Goal: Task Accomplishment & Management: Complete application form

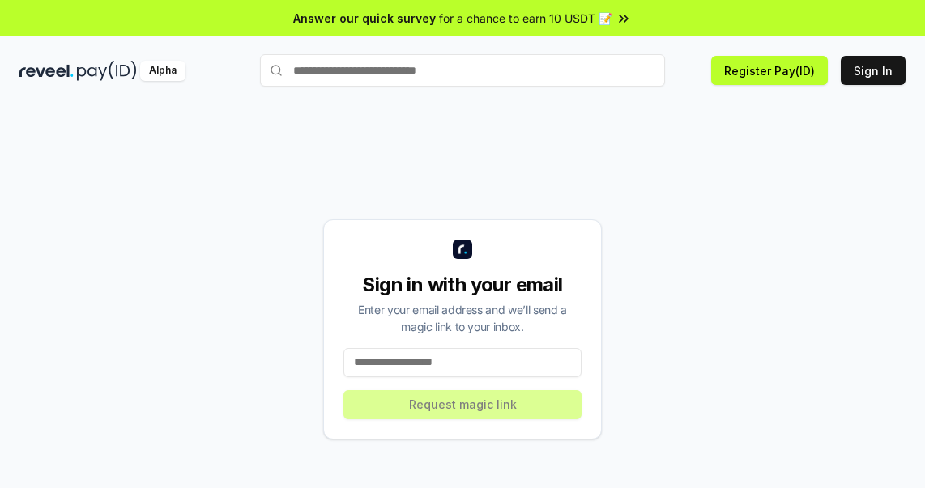
click at [449, 368] on input at bounding box center [462, 362] width 238 height 29
click at [807, 419] on div "Sign in with your email Enter your email address and we’ll send a magic link to…" at bounding box center [462, 329] width 886 height 411
click at [429, 360] on input at bounding box center [462, 362] width 238 height 29
paste input "**********"
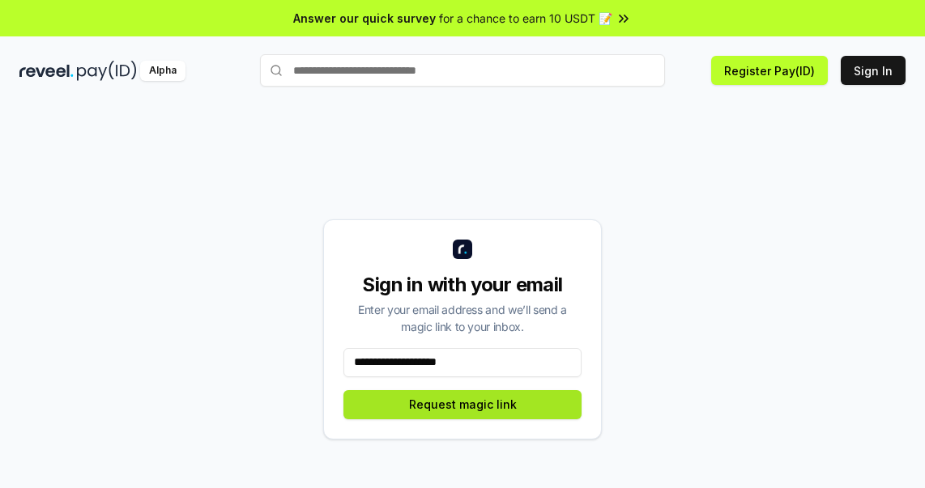
type input "**********"
click at [478, 405] on button "Request magic link" at bounding box center [462, 404] width 238 height 29
click at [150, 151] on div "**********" at bounding box center [462, 329] width 886 height 411
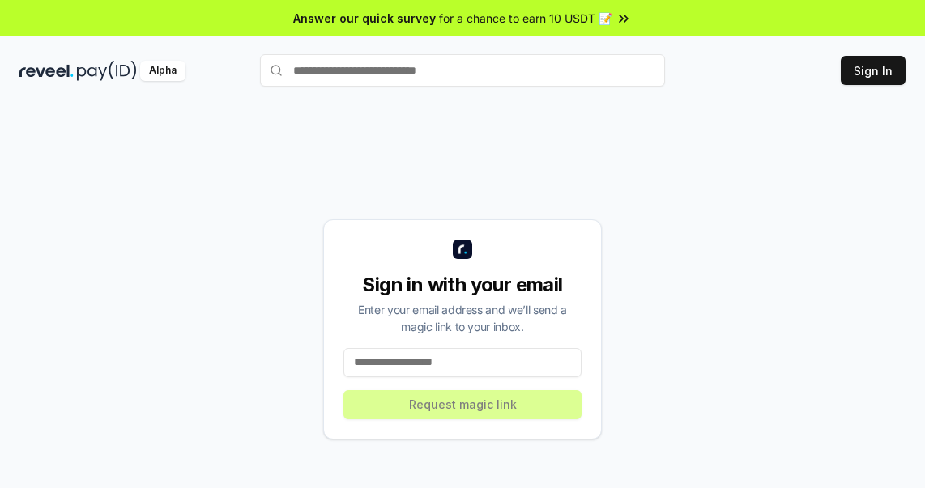
click at [443, 361] on input at bounding box center [462, 362] width 238 height 29
paste input "**********"
type input "**********"
click at [445, 356] on input at bounding box center [462, 362] width 238 height 29
paste input "**********"
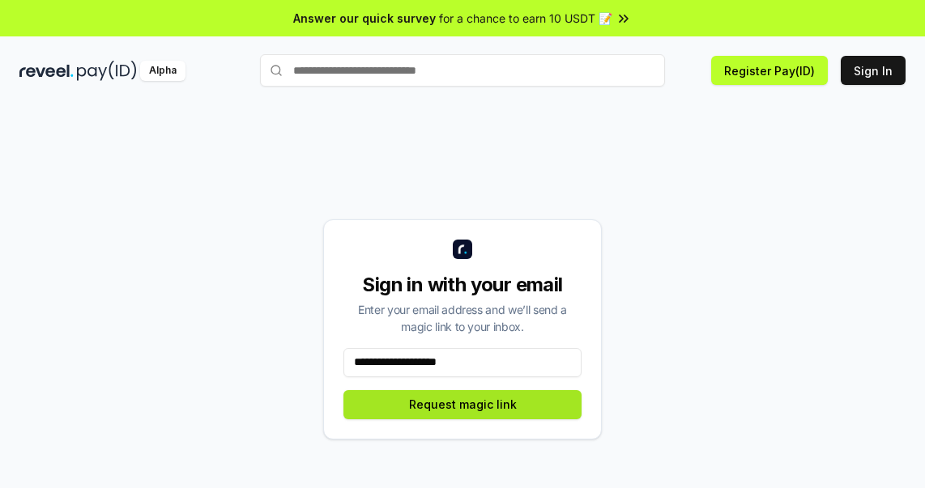
type input "**********"
click at [565, 401] on button "Request magic link" at bounding box center [462, 404] width 238 height 29
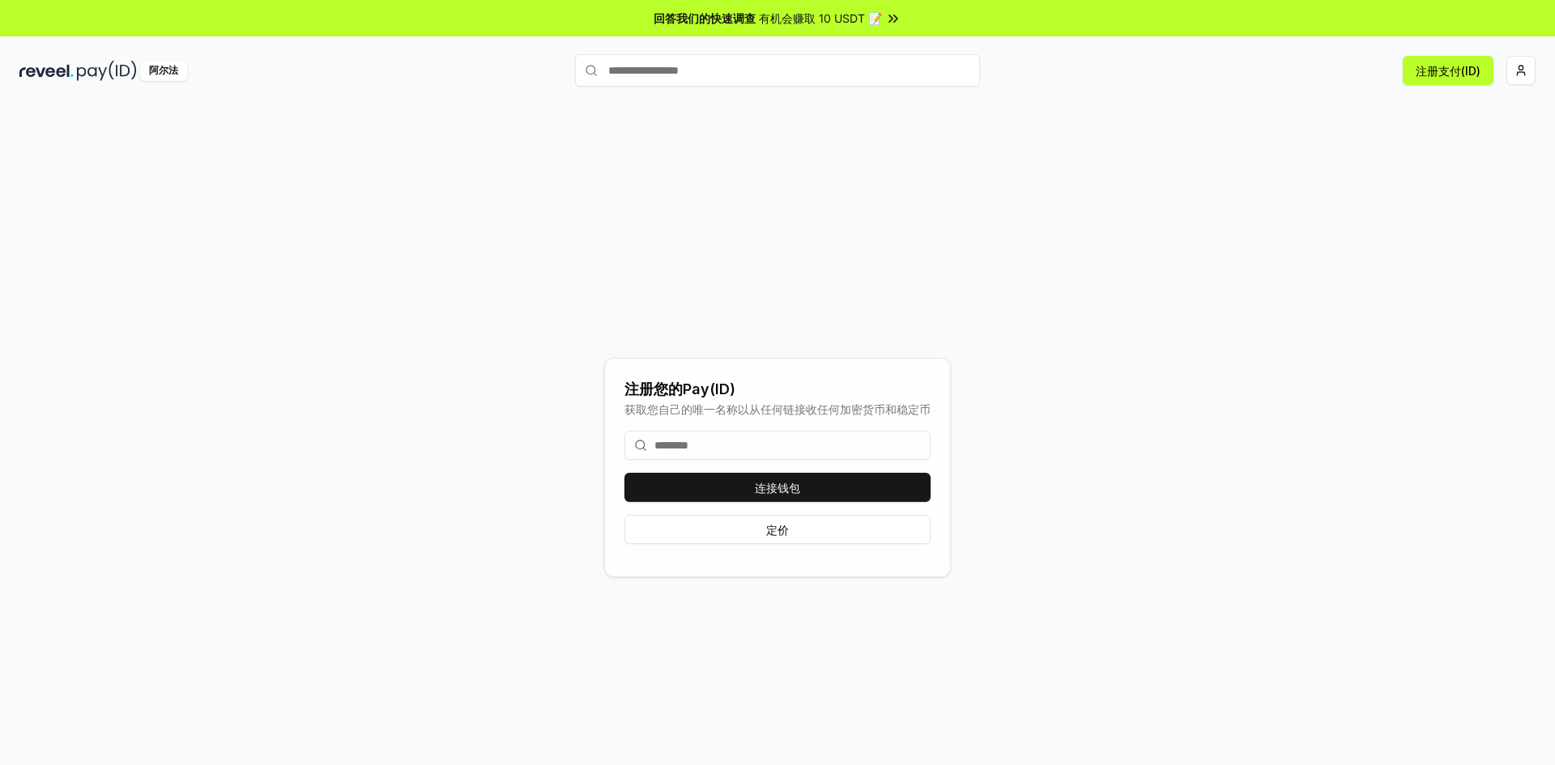
click at [788, 456] on input at bounding box center [777, 445] width 306 height 29
click at [764, 452] on input at bounding box center [777, 445] width 306 height 29
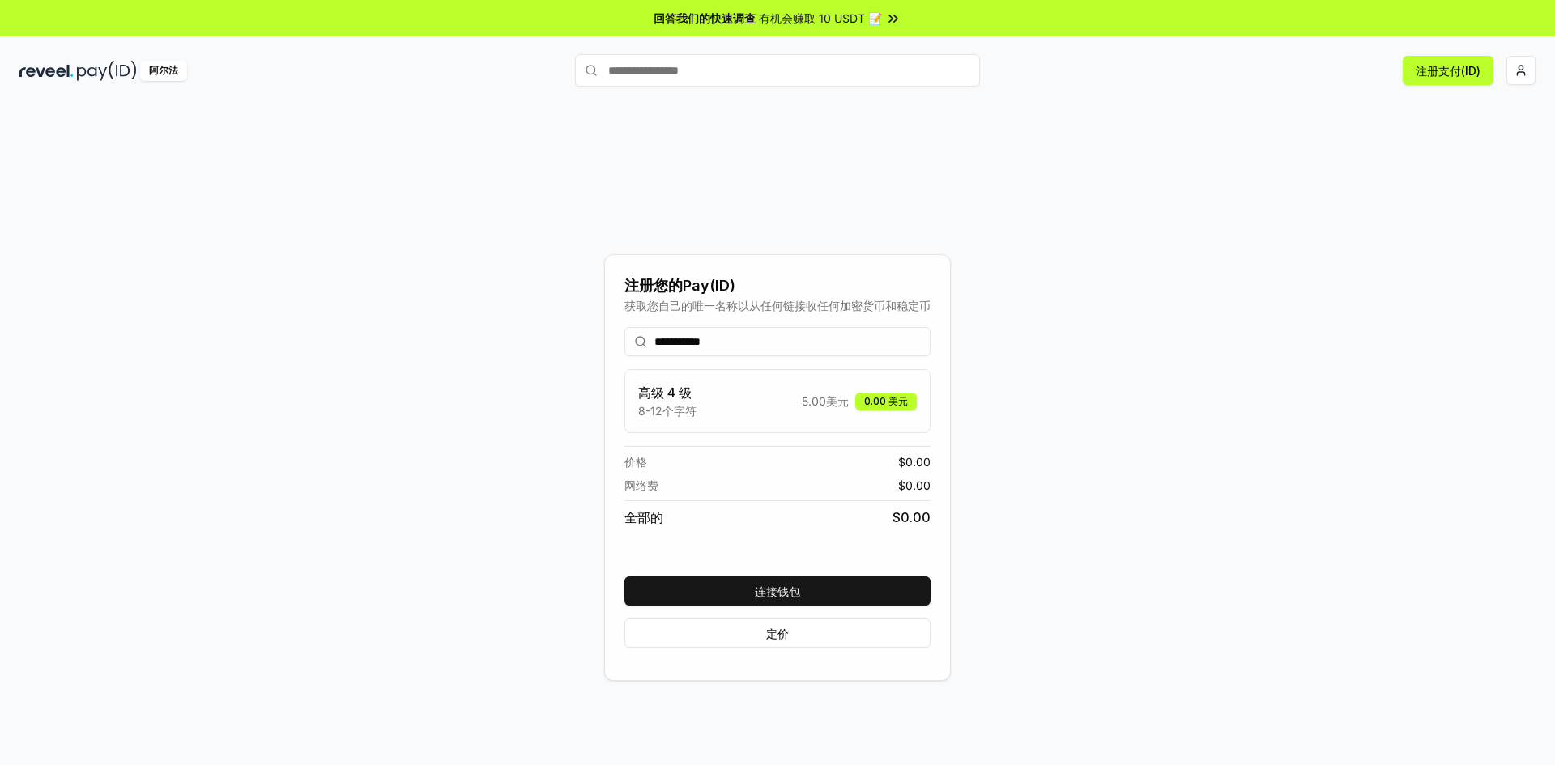
click at [703, 345] on input "**********" at bounding box center [777, 341] width 306 height 29
click at [685, 345] on input "**********" at bounding box center [777, 341] width 306 height 29
click at [785, 338] on input "**********" at bounding box center [777, 341] width 306 height 29
type input "**********"
click at [781, 589] on font "连接钱包" at bounding box center [777, 592] width 45 height 14
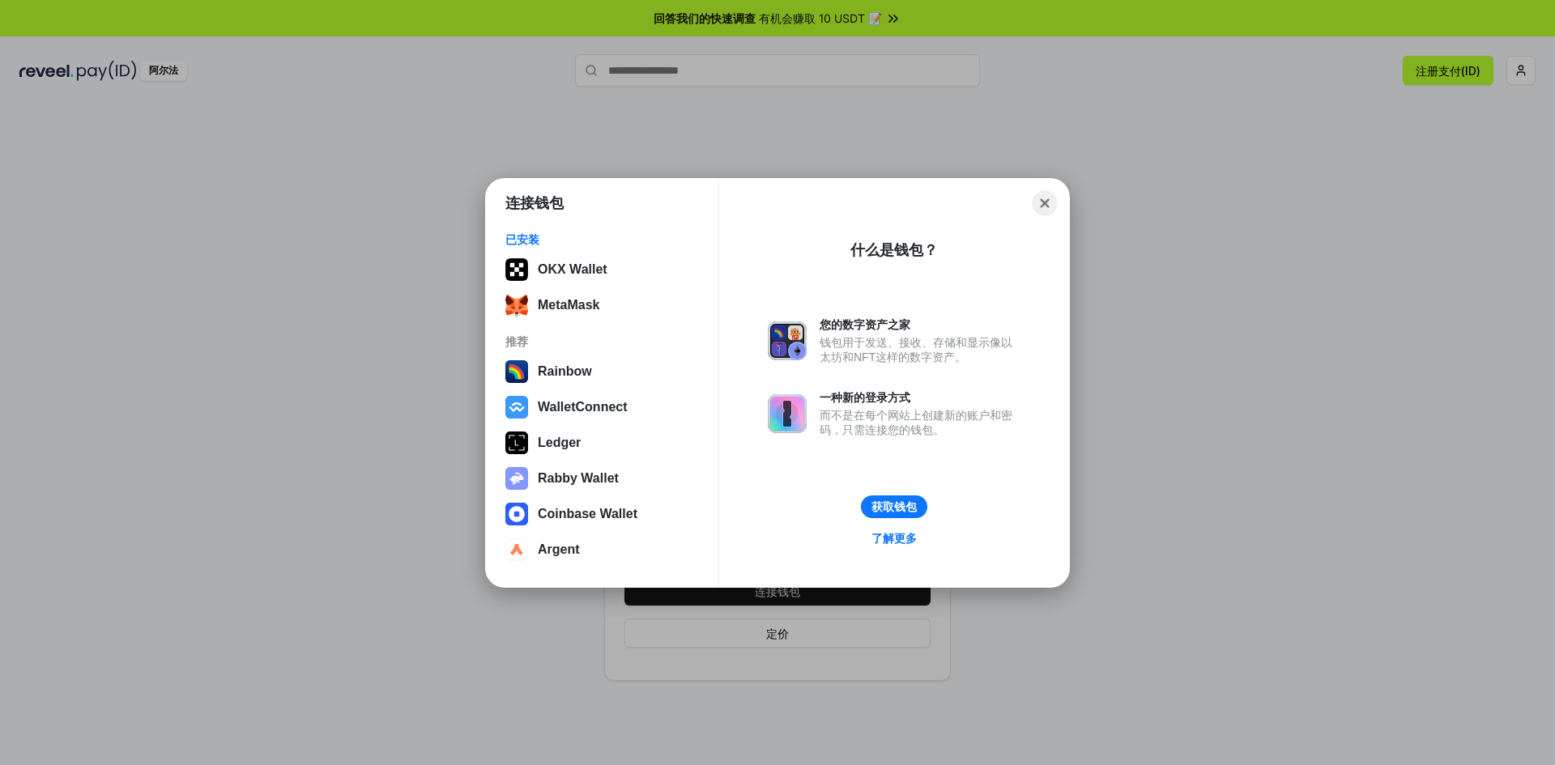
click at [1050, 203] on button "Close" at bounding box center [1044, 202] width 25 height 25
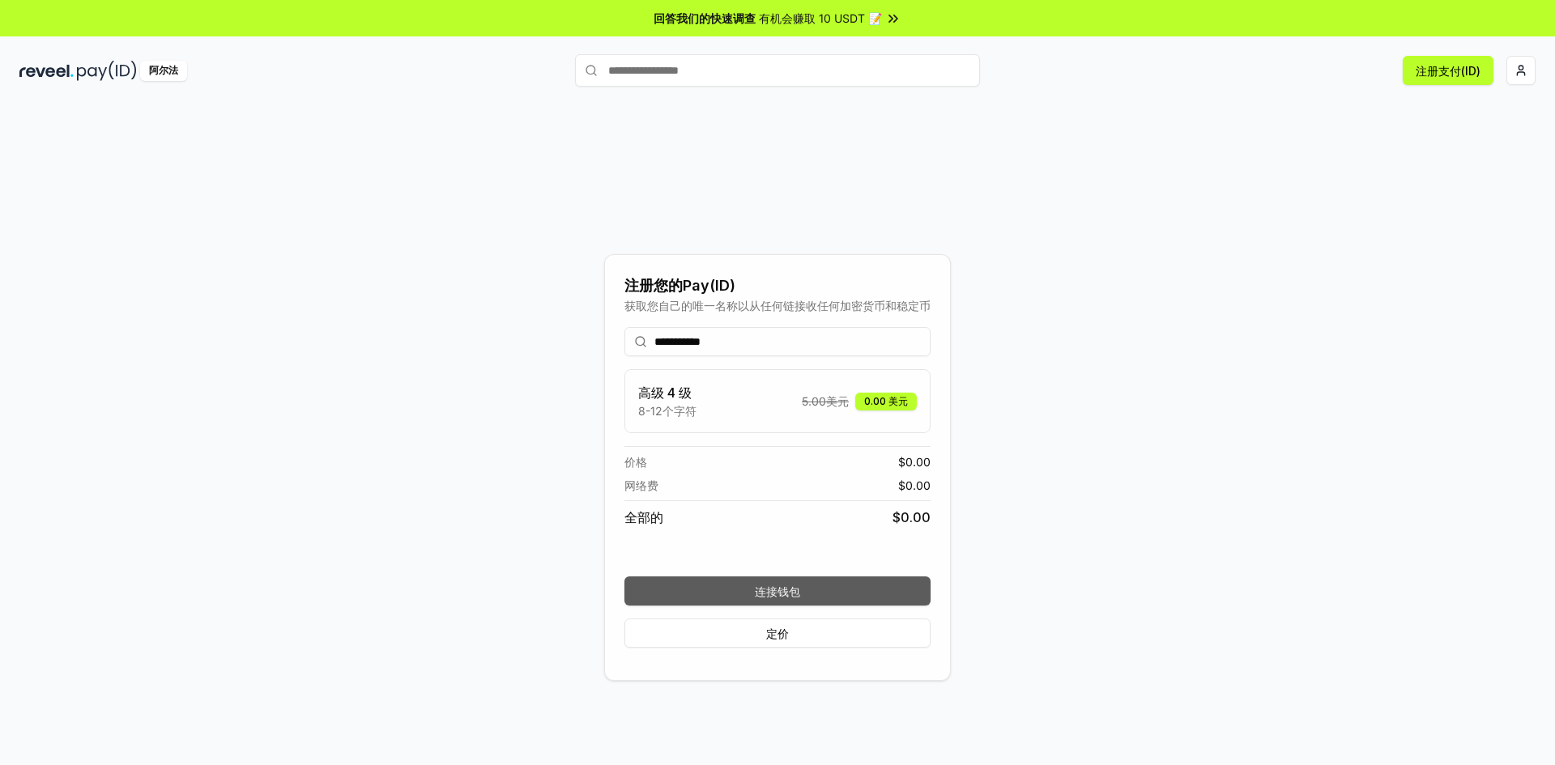
click at [769, 594] on font "连接钱包" at bounding box center [777, 592] width 45 height 14
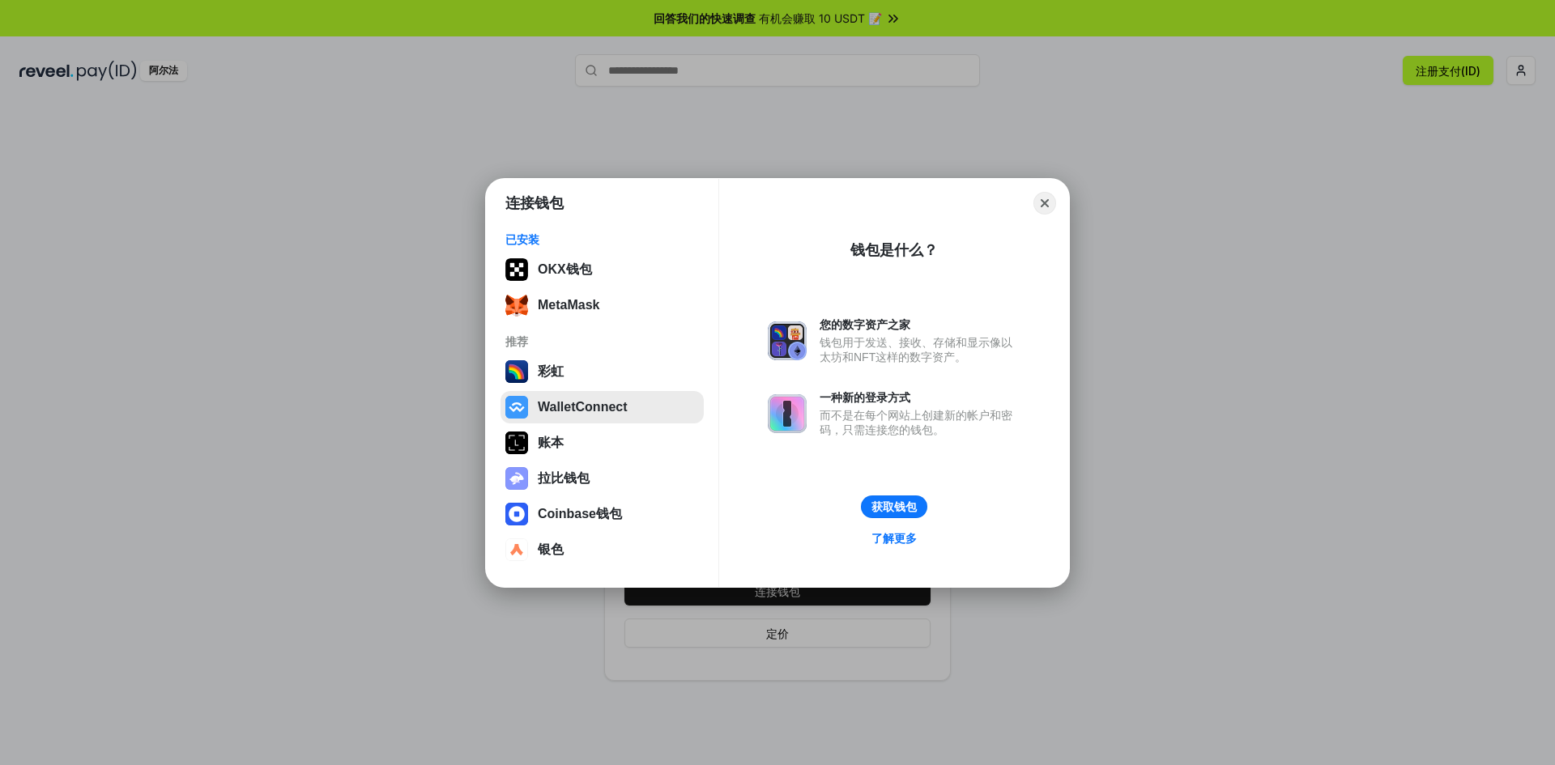
click at [621, 407] on button "WalletConnect" at bounding box center [601, 407] width 203 height 32
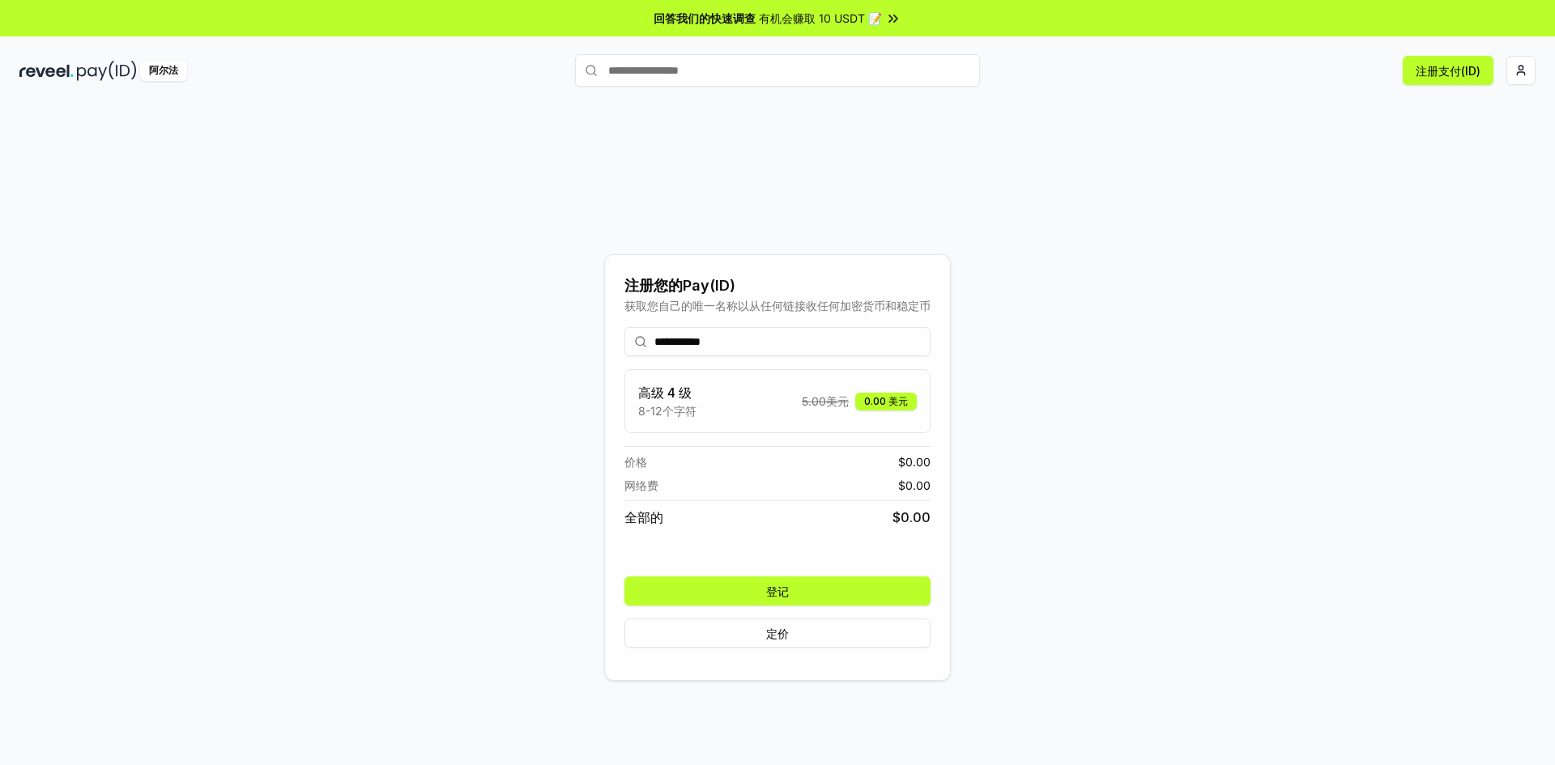
click at [813, 582] on button "登记" at bounding box center [777, 591] width 306 height 29
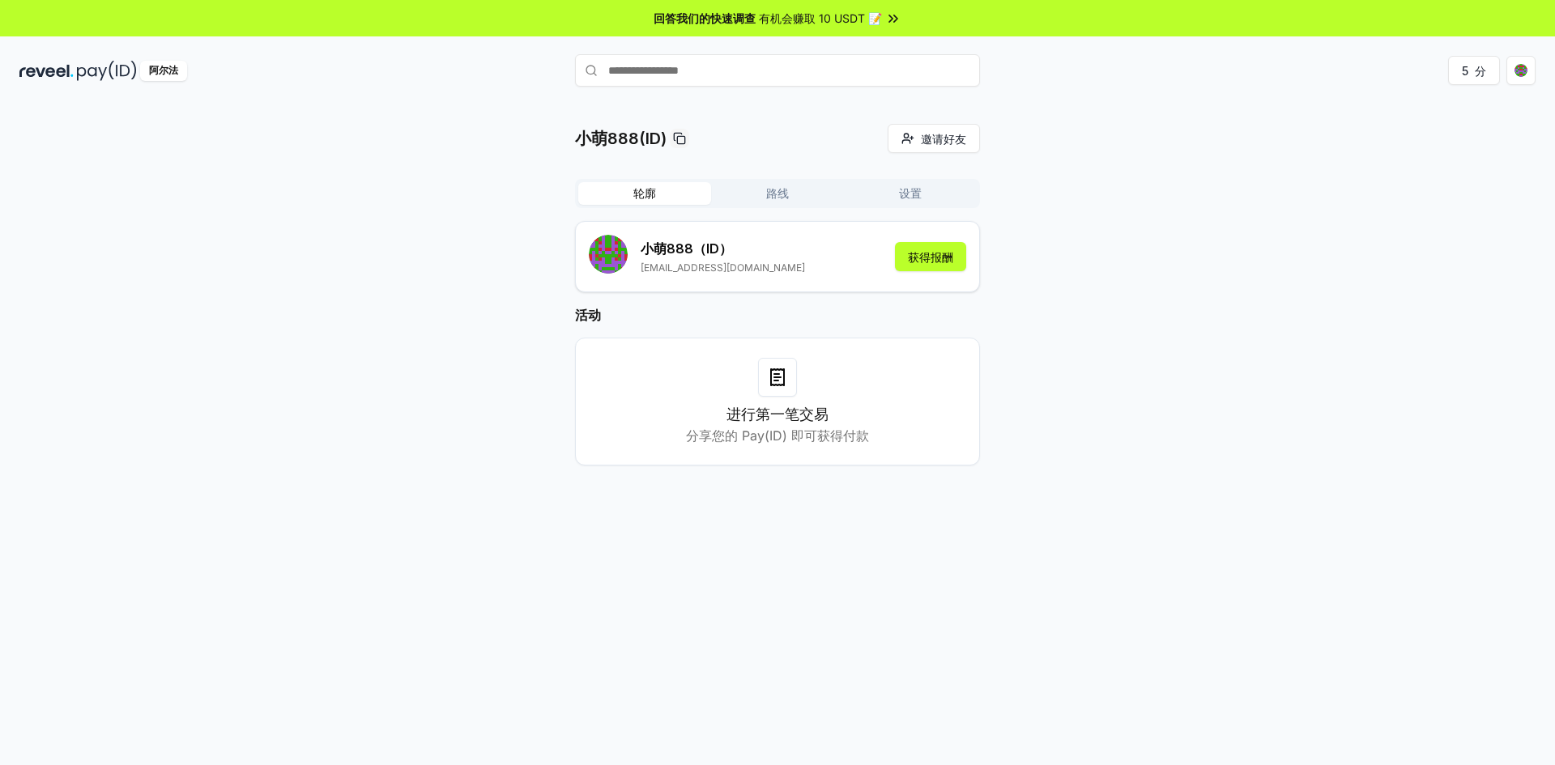
click at [1531, 62] on html "回答我们的快速调查 有机会赚取 10 USDT 📝 阿尔法 5 分 小萌888(ID) 邀请好友 邀请 轮廓 路线 设置 小萌888 （ID） 7798543…" at bounding box center [777, 382] width 1555 height 765
click at [940, 188] on html "回答我们的快速调查 有机会赚取 10 USDT 📝 阿尔法 5 分 小萌888(ID) 邀请好友 邀请 轮廓 路线 设置 小萌888 （ID） 7798543…" at bounding box center [777, 382] width 1555 height 765
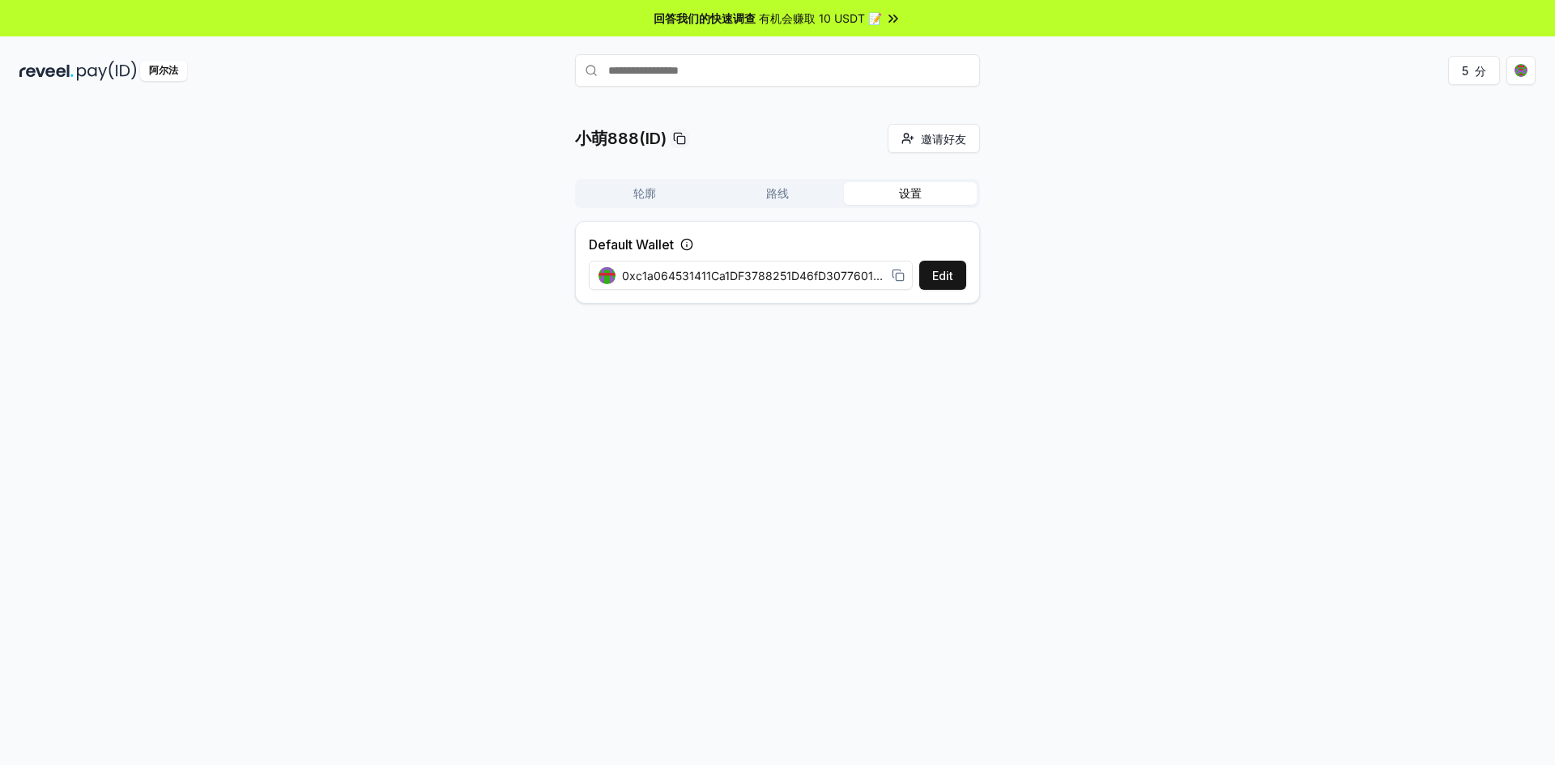
click at [926, 193] on button "设置" at bounding box center [910, 193] width 133 height 23
click at [629, 206] on div "轮廓 路线 设置" at bounding box center [777, 193] width 405 height 29
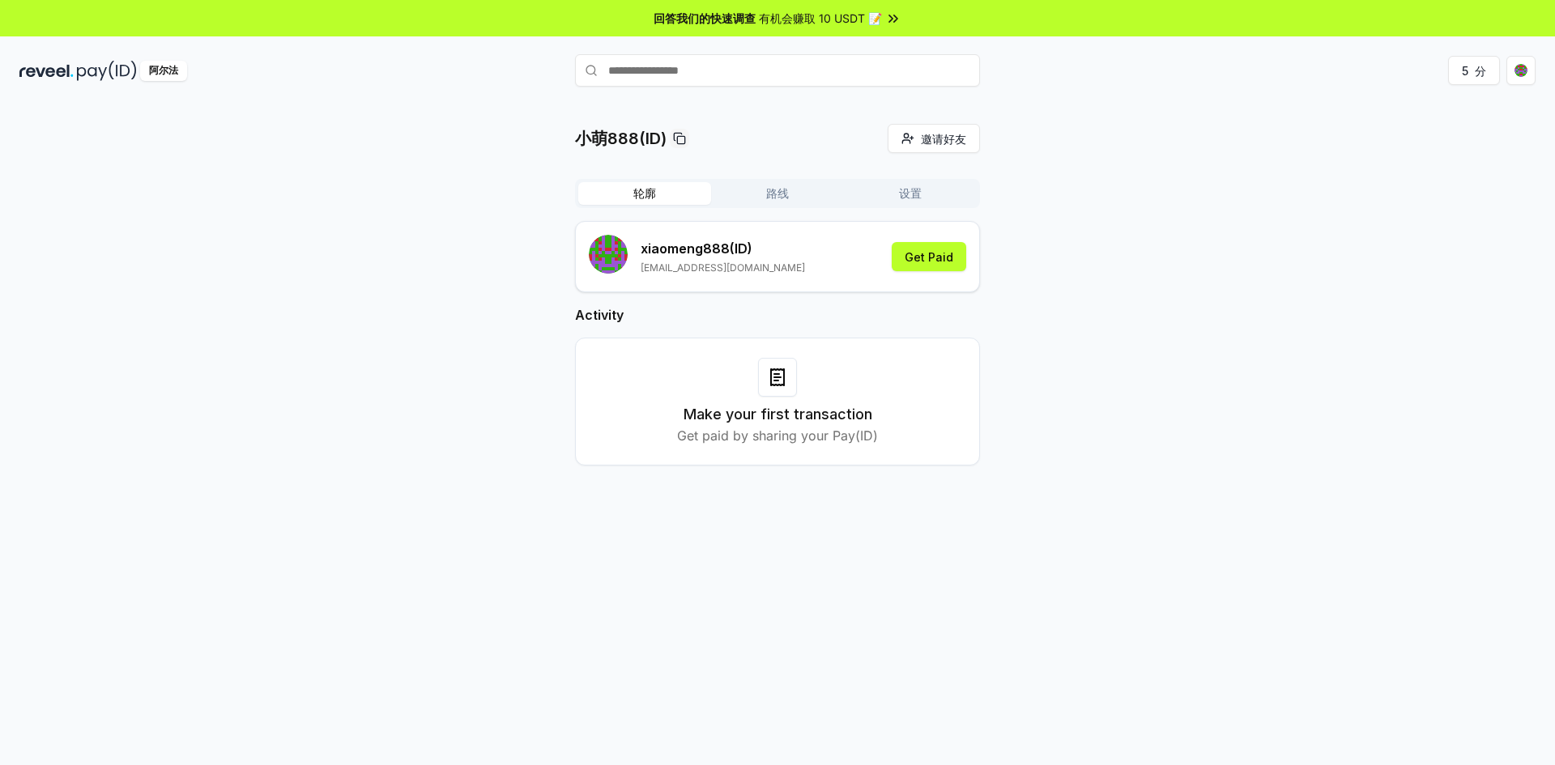
click at [632, 197] on button "轮廓" at bounding box center [644, 193] width 133 height 23
click at [737, 191] on button "路线" at bounding box center [777, 193] width 133 height 23
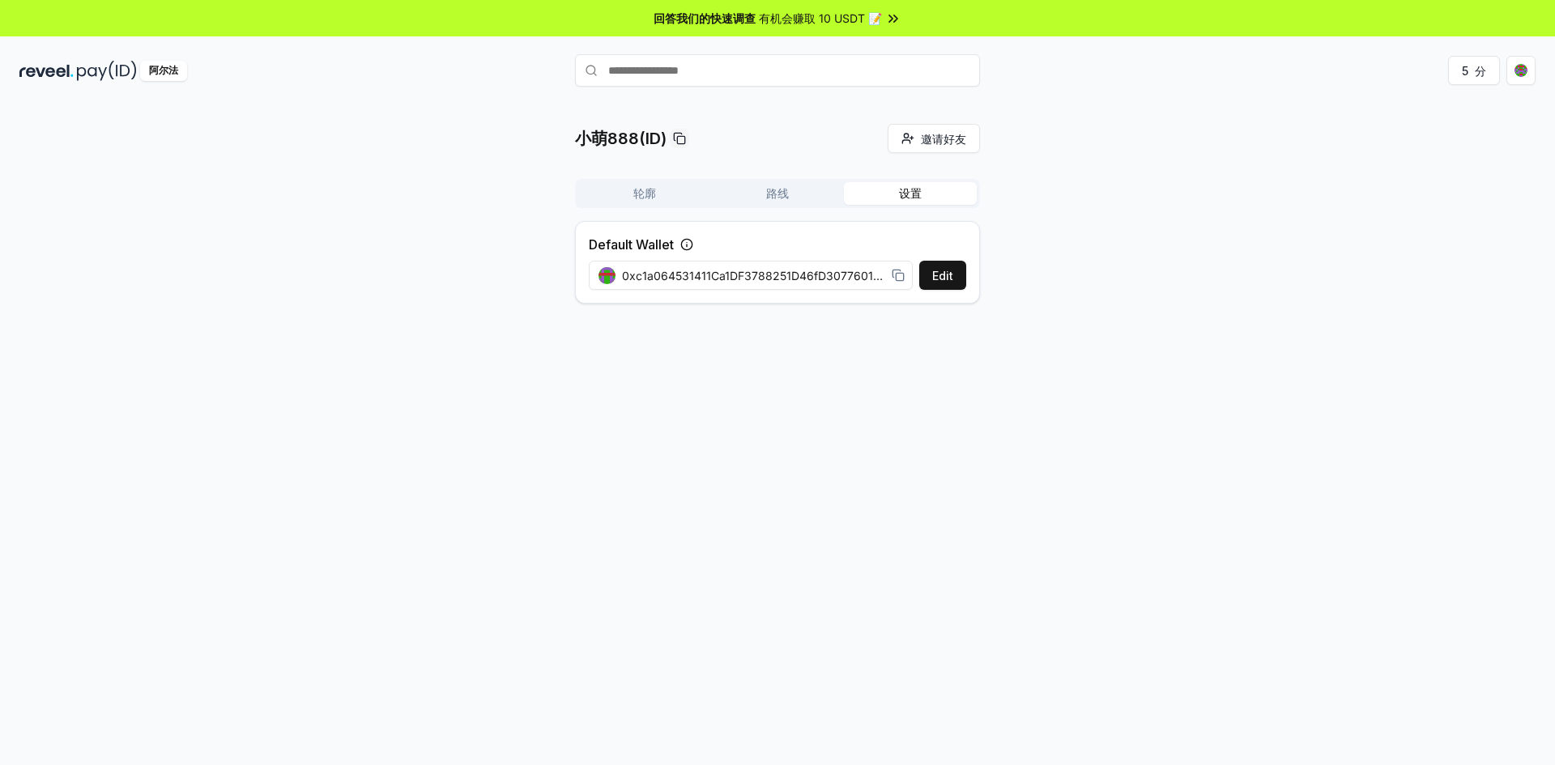
click at [887, 185] on button "设置" at bounding box center [910, 193] width 133 height 23
click at [668, 191] on button "轮廓" at bounding box center [644, 193] width 133 height 23
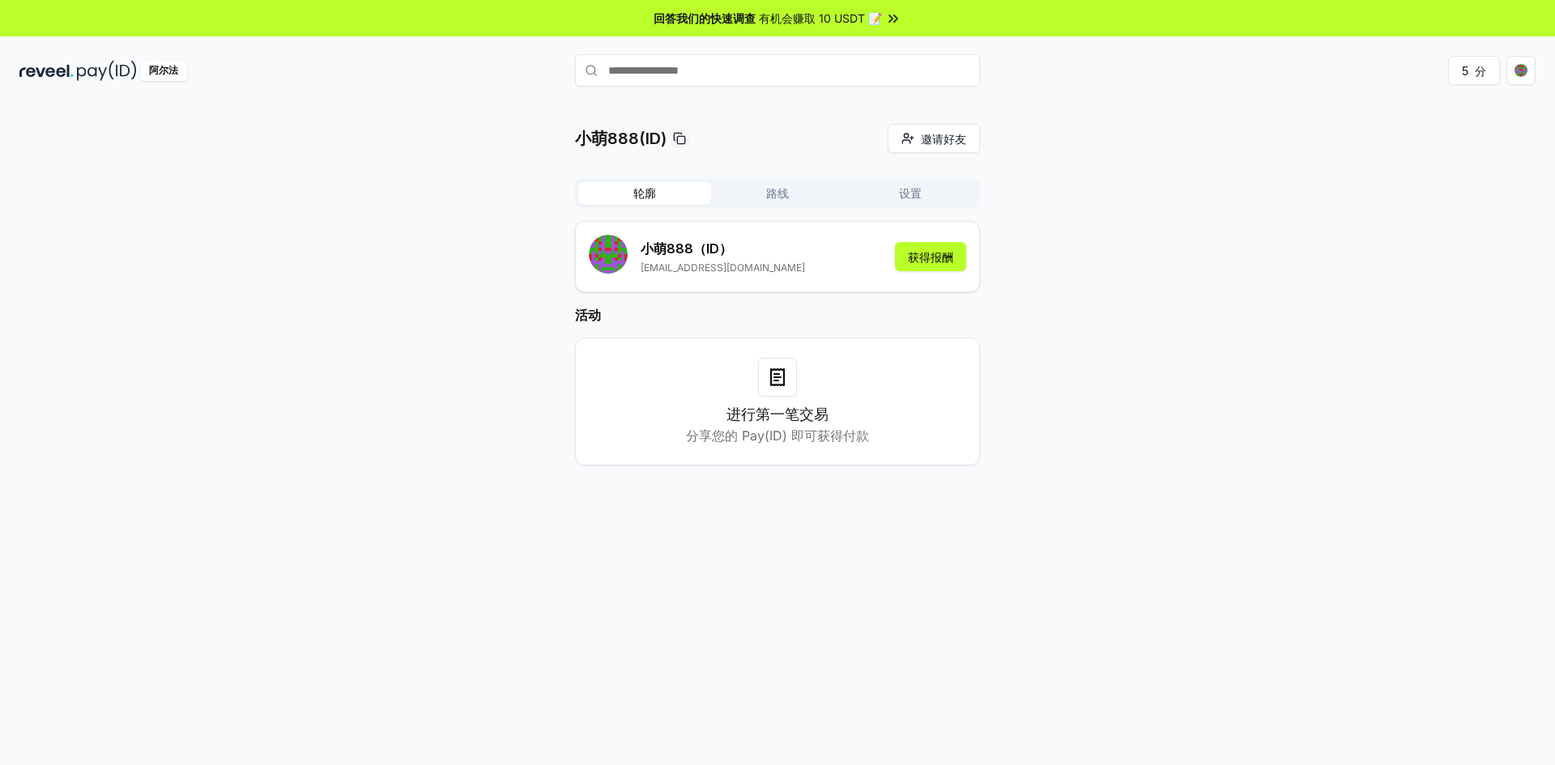
click at [775, 401] on div "进行第一笔交易 分享您的 Pay(ID) 即可获得付款" at bounding box center [777, 401] width 364 height 87
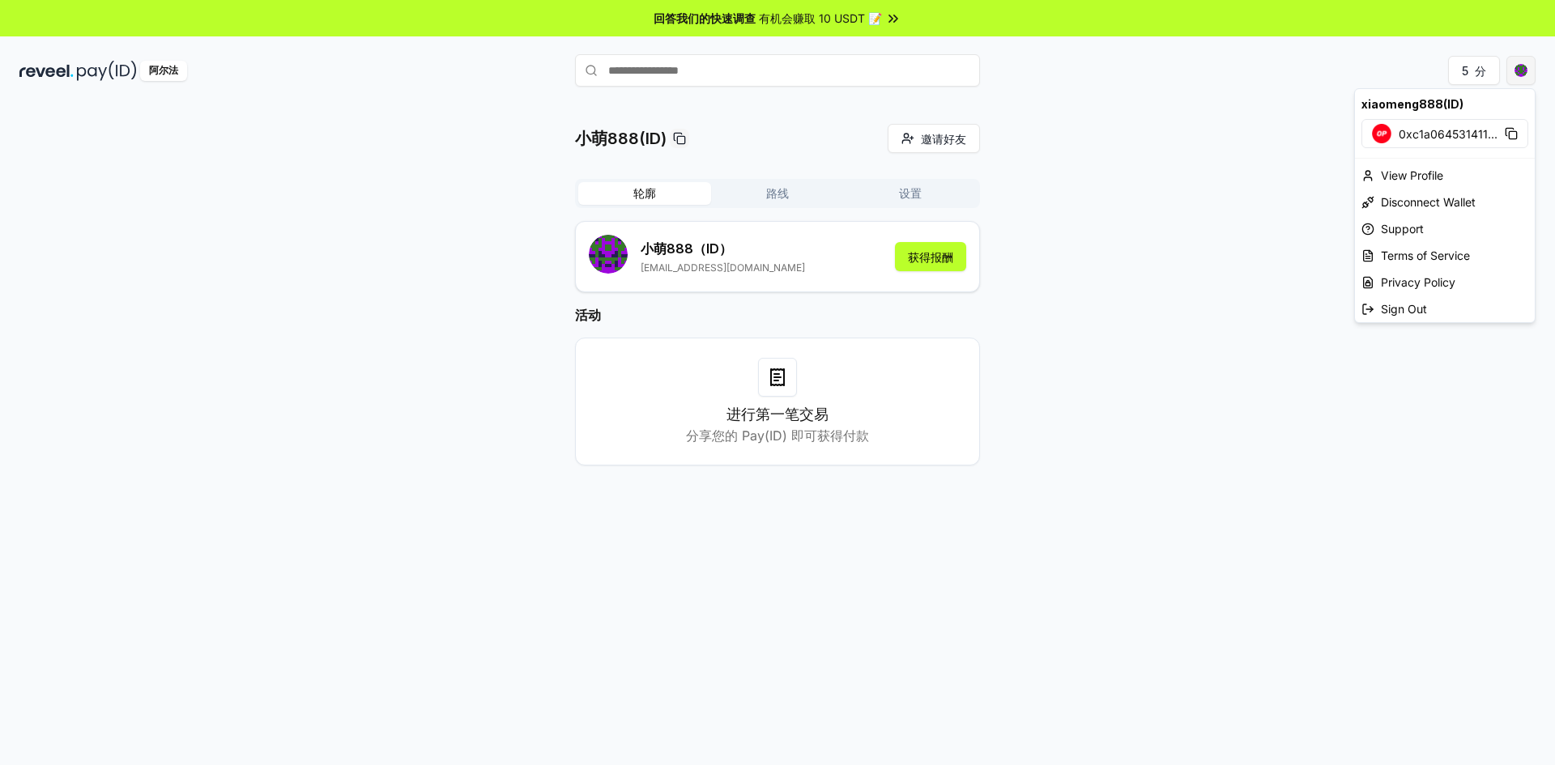
click at [1522, 69] on html "回答我们的快速调查 有机会赚取 10 USDT 📝 阿尔法 5 分 小萌888(ID) 邀请好友 邀请 轮廓 路线 设置 小萌888 （ID） 7798543…" at bounding box center [777, 382] width 1555 height 765
click at [1425, 171] on font "查看个人资料" at bounding box center [1415, 175] width 68 height 14
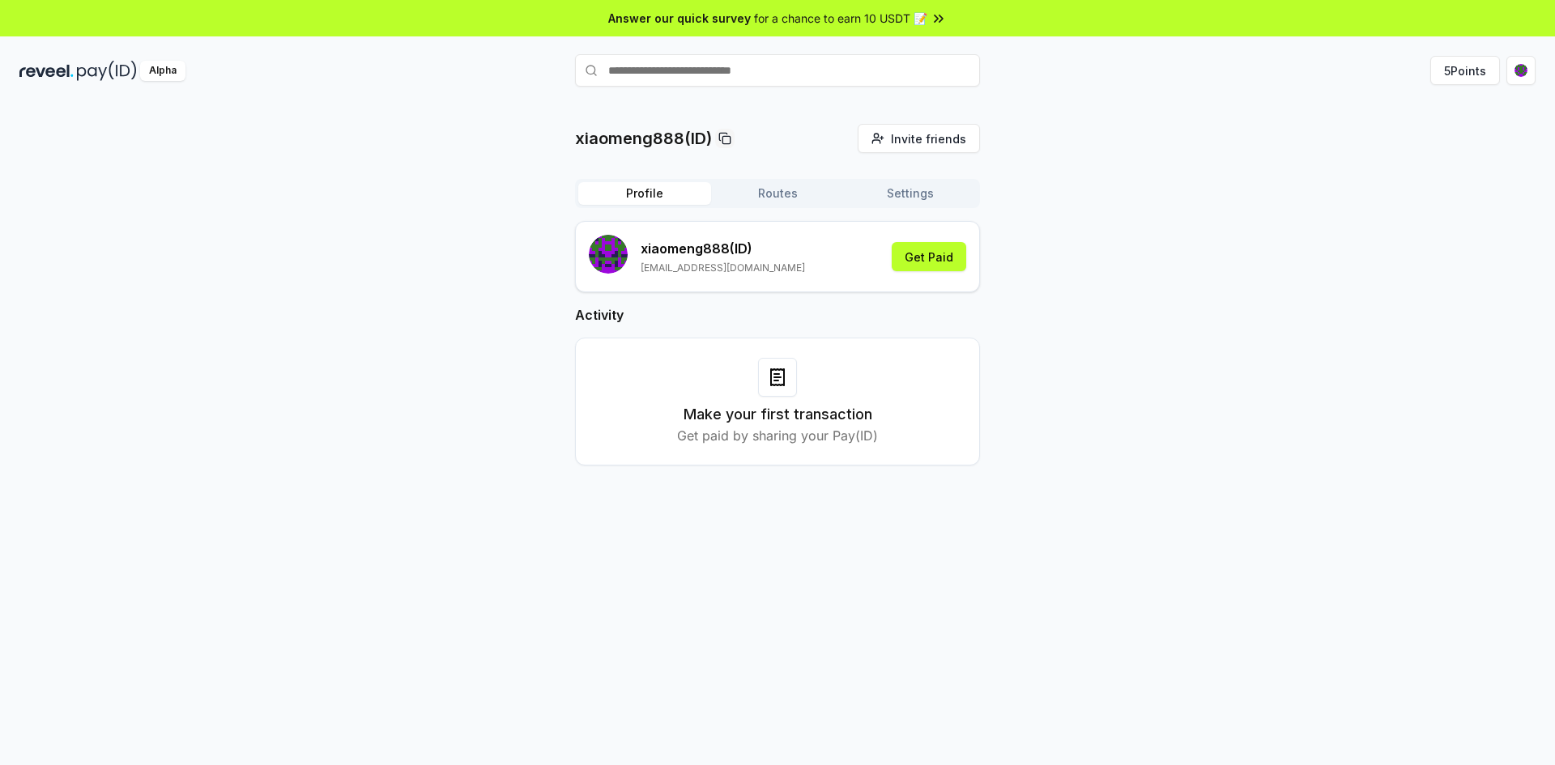
click at [608, 255] on rect "submit" at bounding box center [608, 254] width 39 height 39
click at [914, 276] on div "xiaomeng888 (ID) [EMAIL_ADDRESS][DOMAIN_NAME] Get Paid" at bounding box center [777, 257] width 377 height 44
click at [921, 266] on button "Get Paid" at bounding box center [929, 256] width 74 height 29
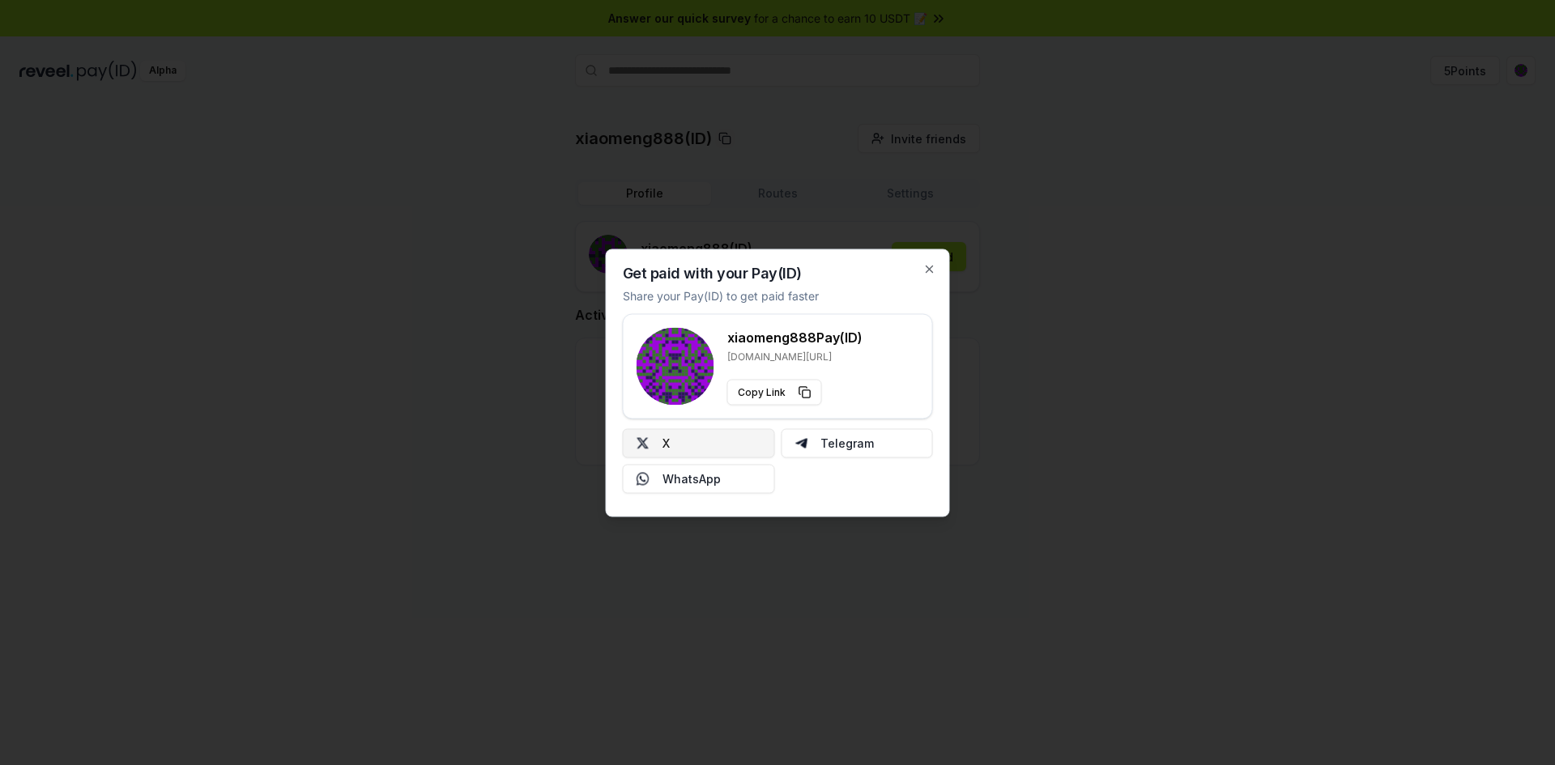
click at [699, 454] on button "X" at bounding box center [699, 442] width 152 height 29
click at [685, 447] on button "十" at bounding box center [699, 442] width 152 height 29
click at [897, 253] on div "使用您的 Pay(ID) 收款 分享您的Pay(ID)以更快获得付款 xiaomeng888 支付(ID) [DOMAIN_NAME][URL] 复制链接 十…" at bounding box center [778, 383] width 344 height 268
click at [930, 270] on icon "button" at bounding box center [929, 268] width 13 height 13
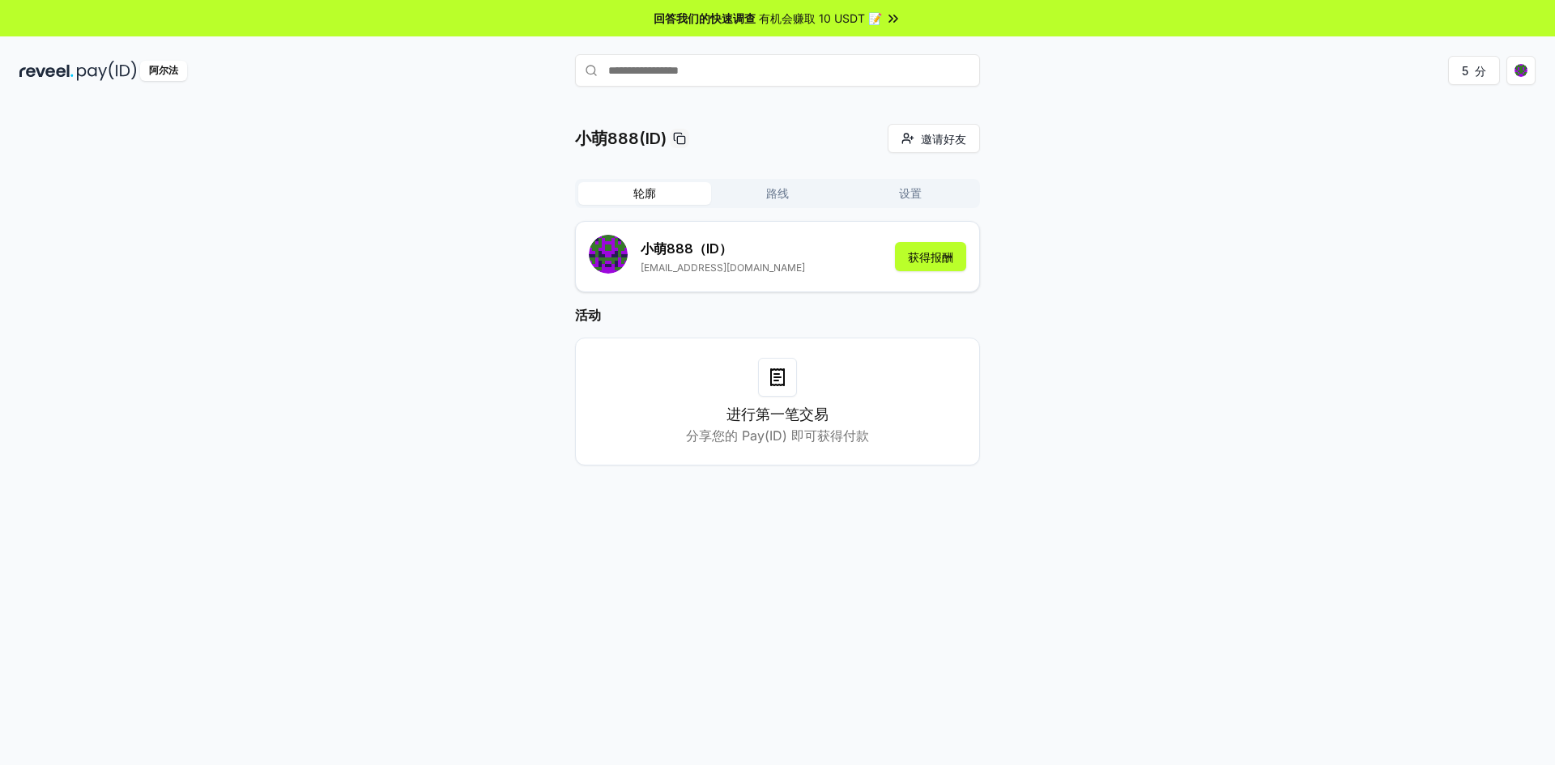
click at [747, 192] on button "路线" at bounding box center [777, 193] width 133 height 23
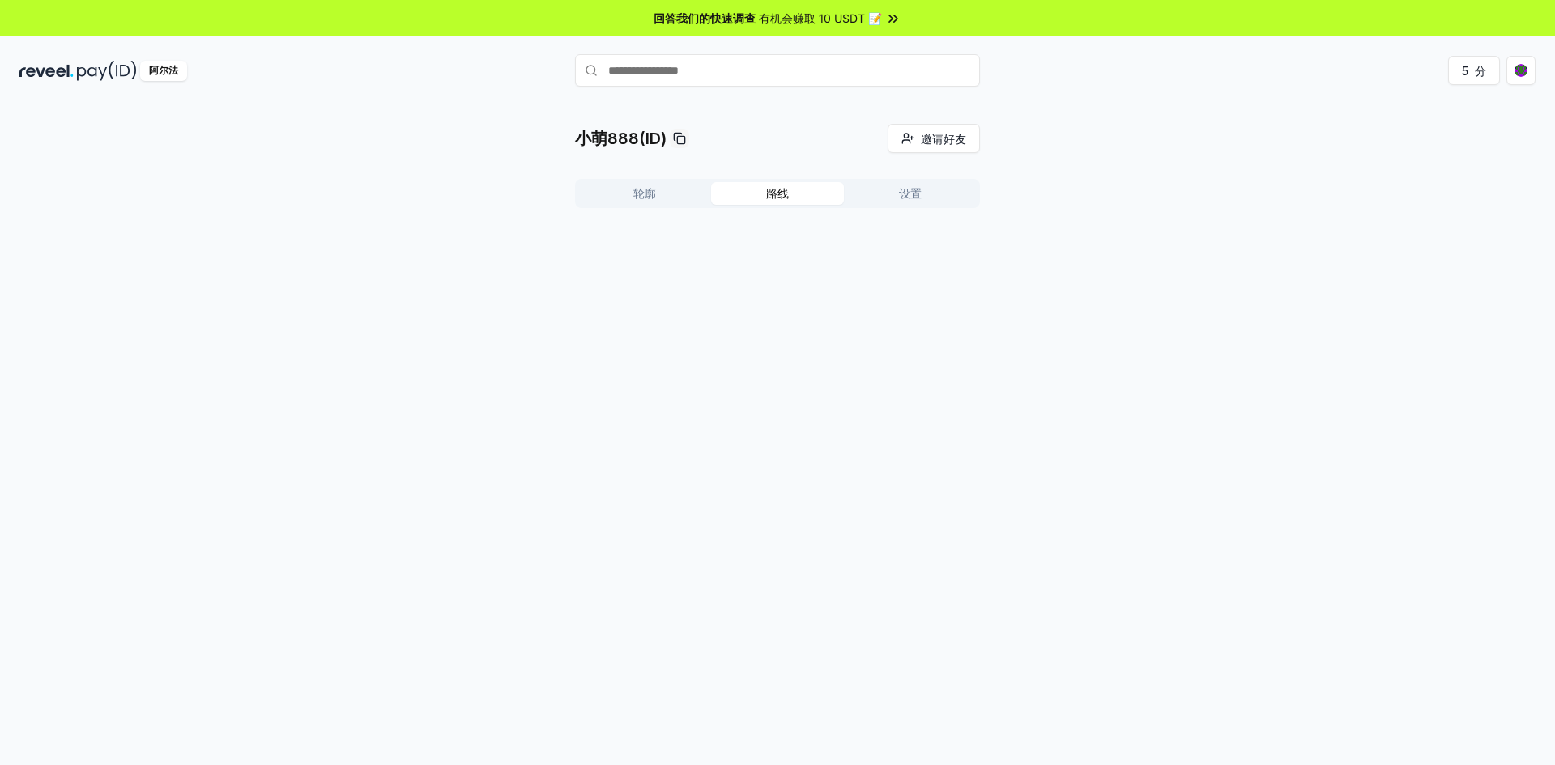
click at [898, 193] on button "设置" at bounding box center [910, 193] width 133 height 23
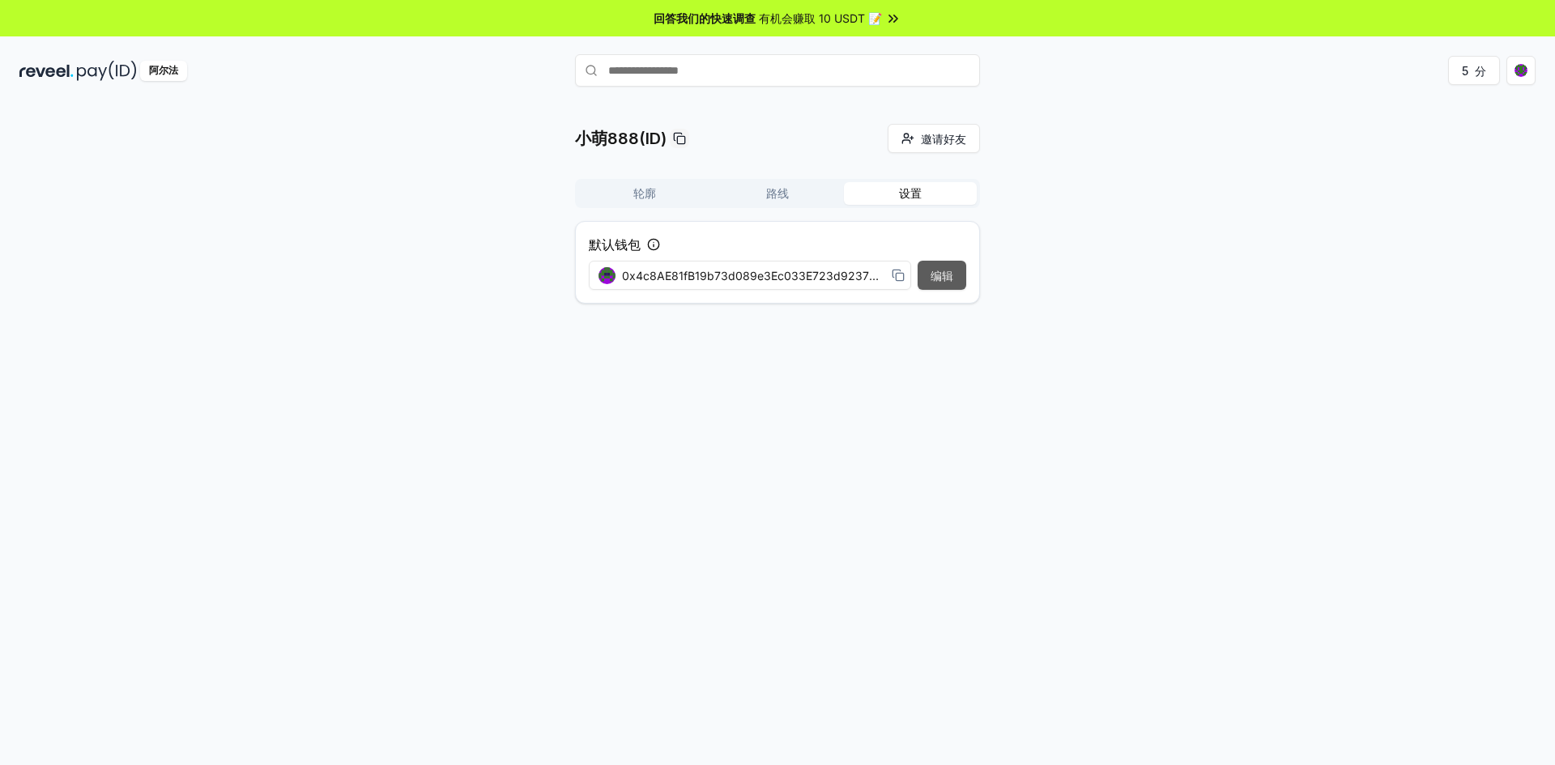
click at [945, 279] on font "编辑" at bounding box center [941, 276] width 23 height 14
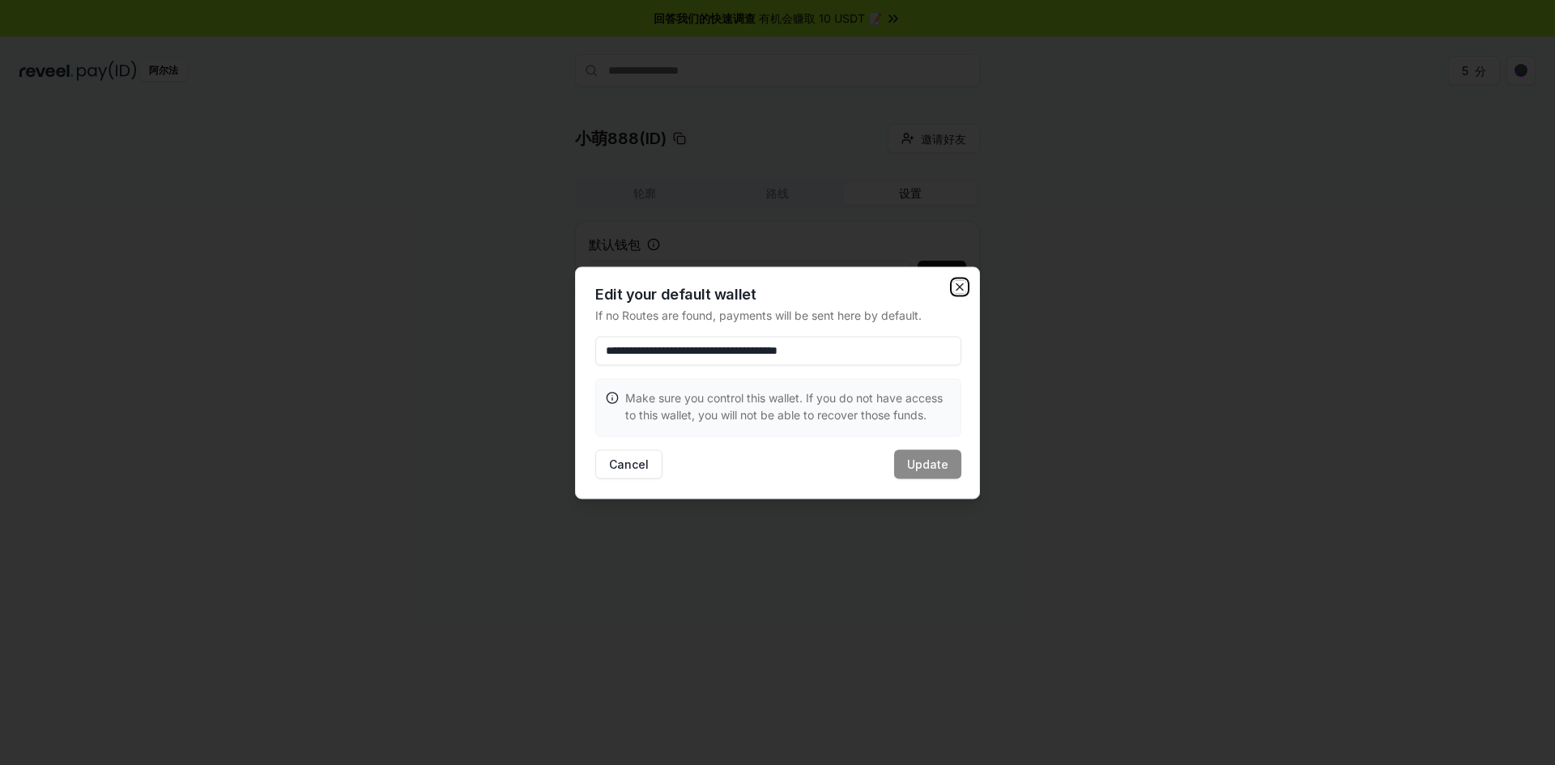
click at [964, 288] on icon "button" at bounding box center [959, 286] width 13 height 13
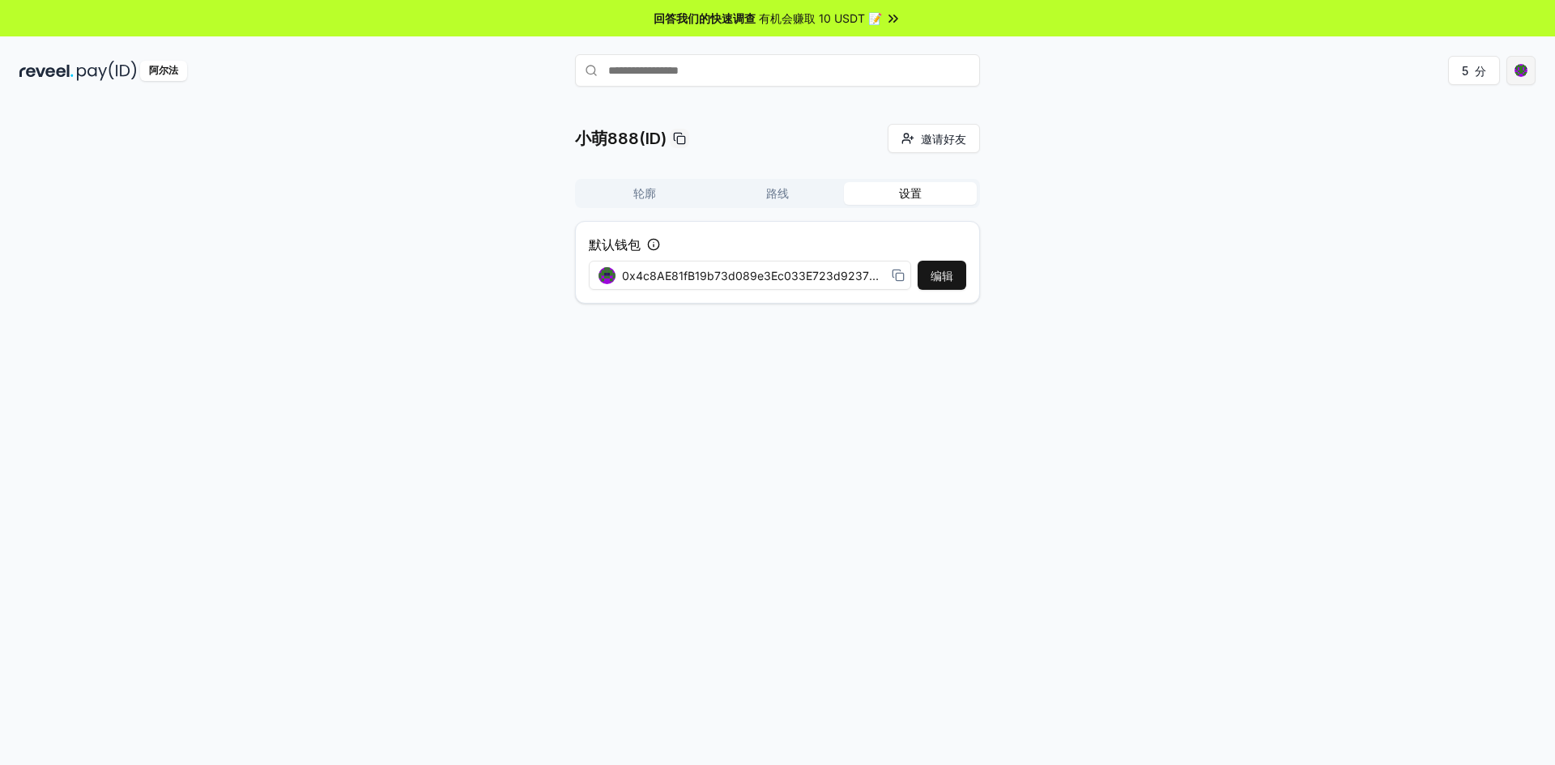
click at [1509, 77] on html "回答我们的快速调查 有机会赚取 10 USDT 📝 阿尔法 5 分 小萌888(ID) 邀请好友 邀请 轮廓 路线 设置 默认钱包 编辑 0x4c8AE81f…" at bounding box center [777, 382] width 1555 height 765
click at [1452, 172] on div "查看个人资料" at bounding box center [1445, 175] width 180 height 27
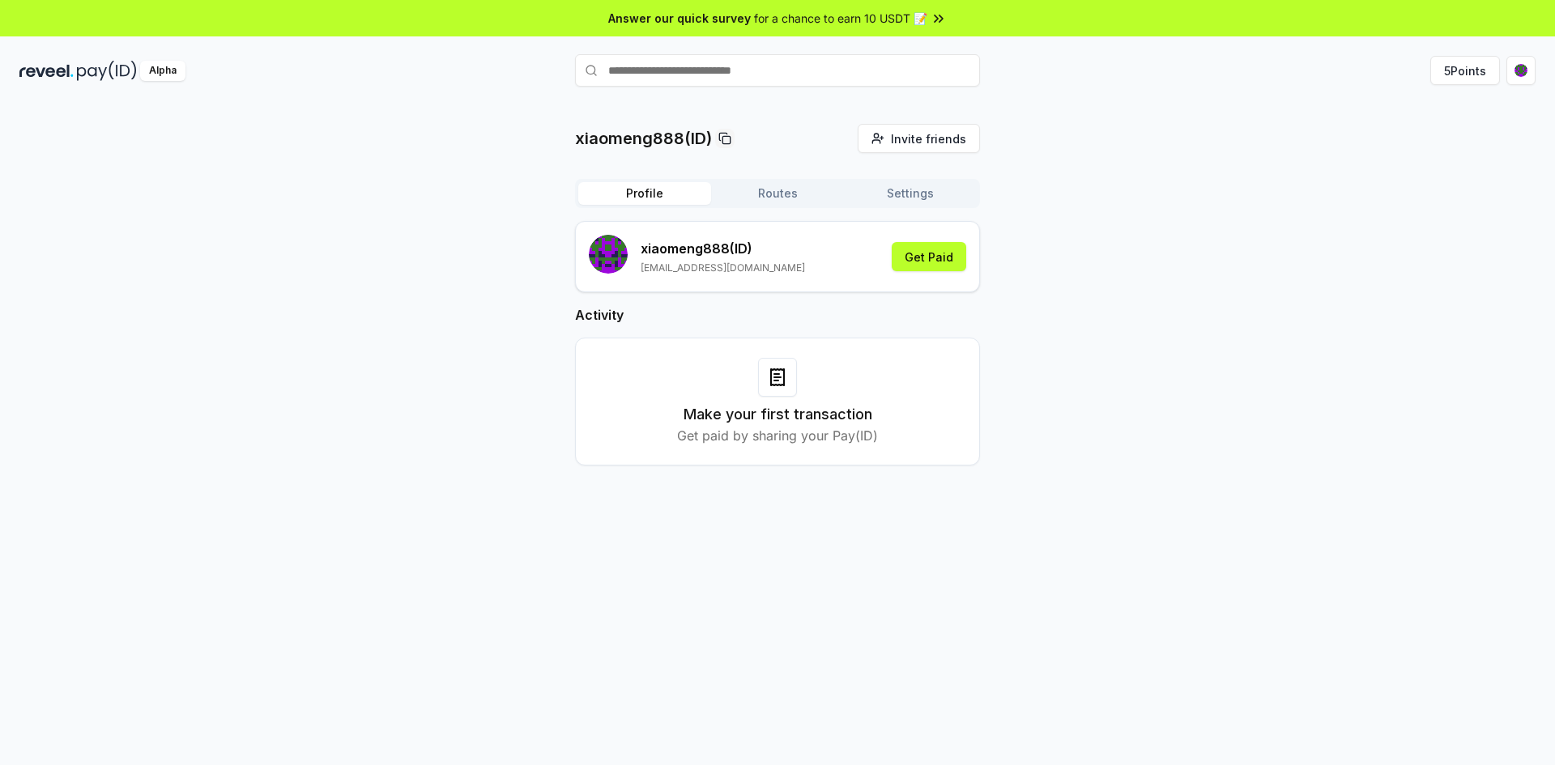
click at [602, 255] on rect "submit" at bounding box center [603, 255] width 3 height 3
click at [925, 146] on span "Invite friends" at bounding box center [928, 138] width 75 height 17
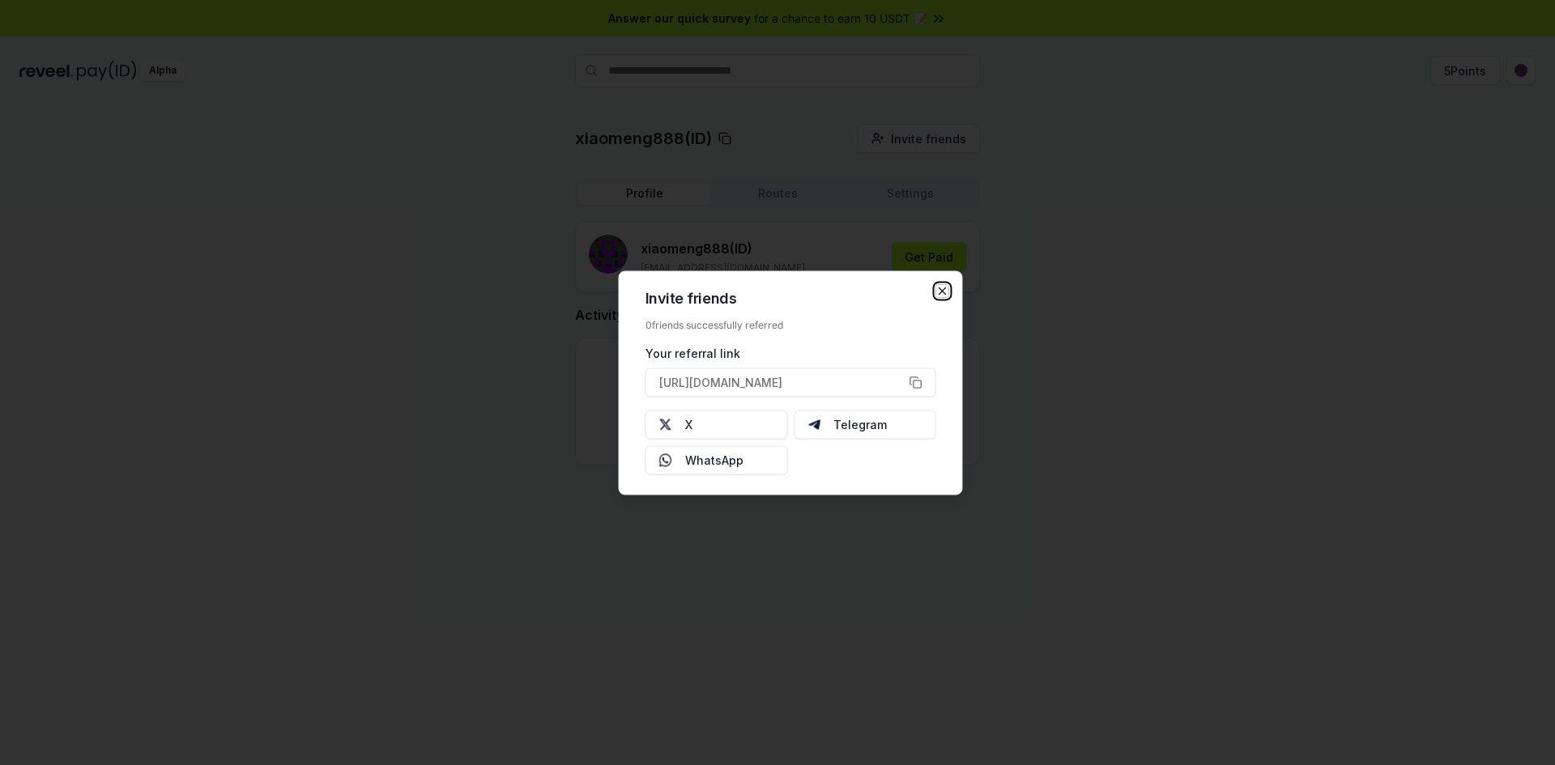
click at [940, 296] on icon "button" at bounding box center [942, 290] width 13 height 13
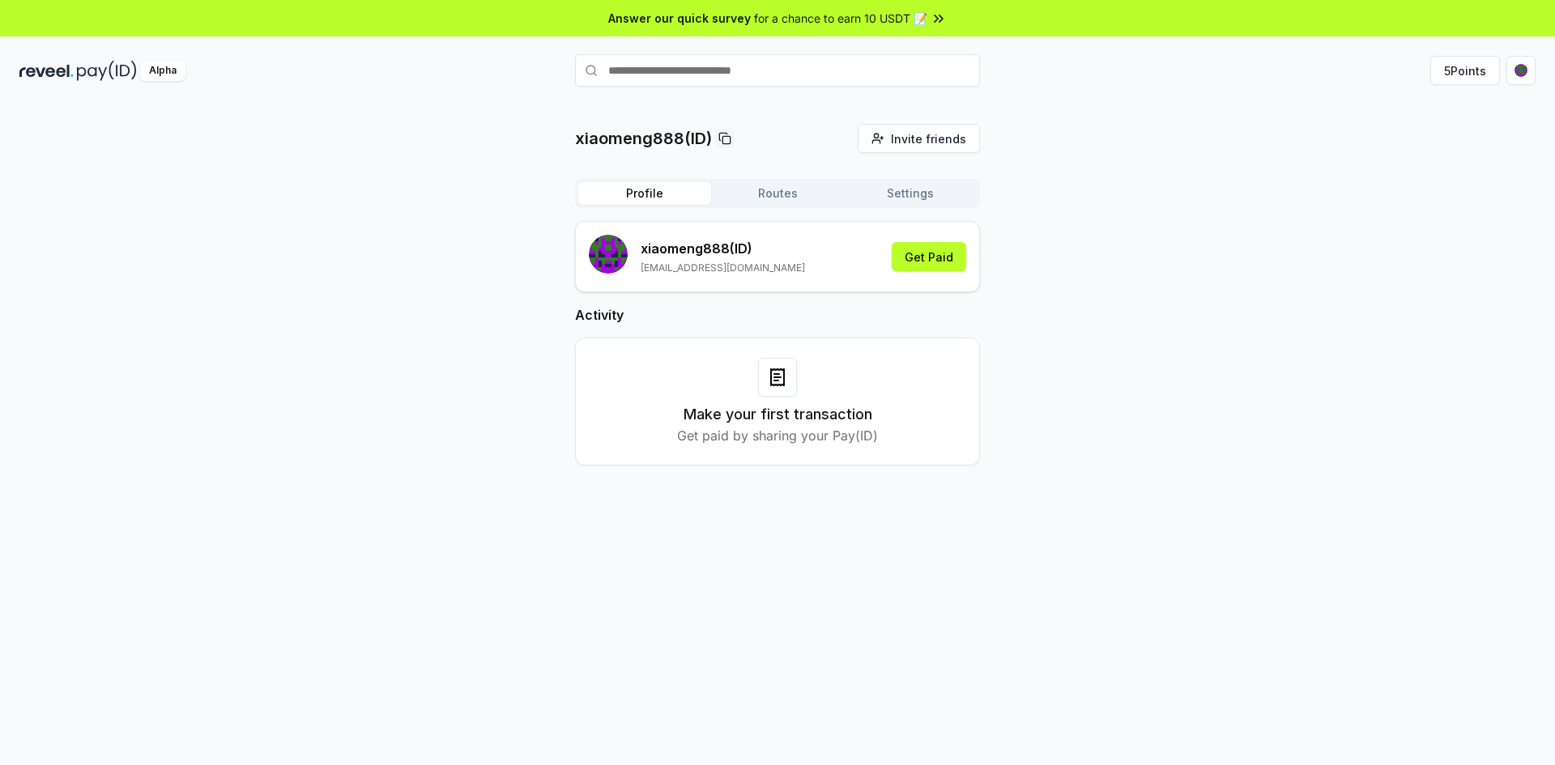
click at [65, 70] on img at bounding box center [46, 71] width 54 height 20
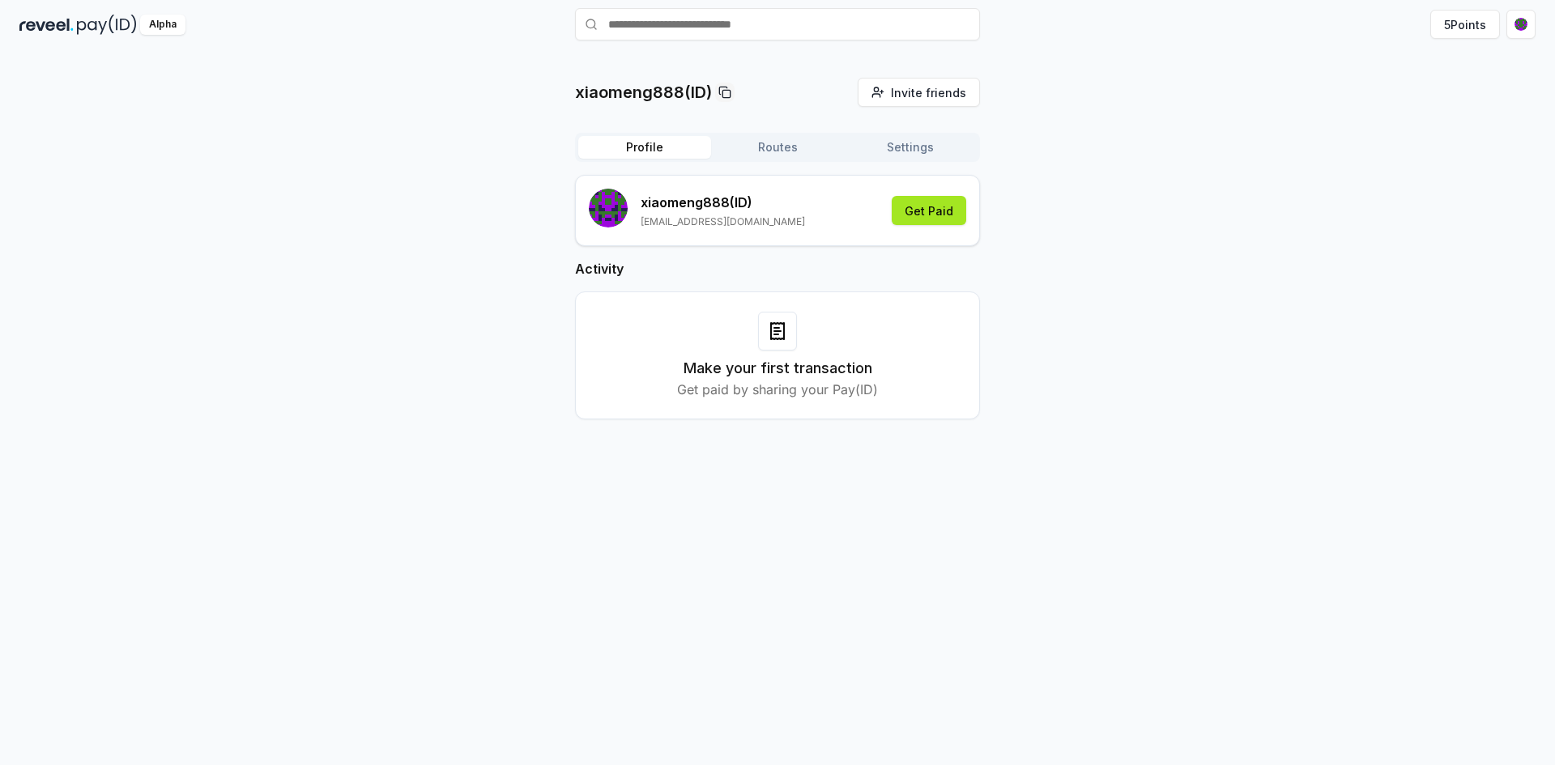
click at [912, 214] on button "Get Paid" at bounding box center [929, 210] width 74 height 29
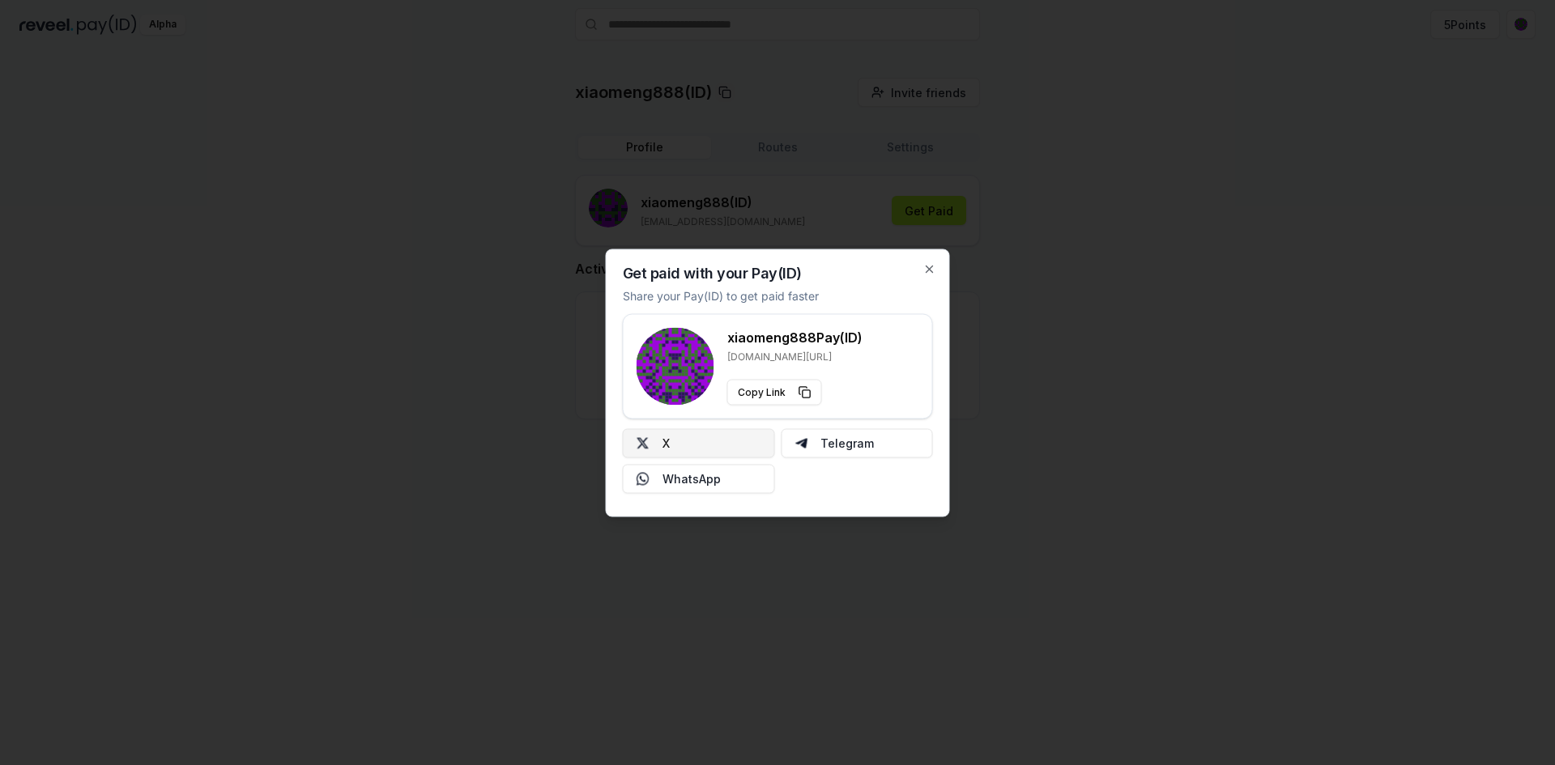
click at [731, 455] on button "X" at bounding box center [699, 442] width 152 height 29
click at [891, 164] on div at bounding box center [777, 382] width 1555 height 765
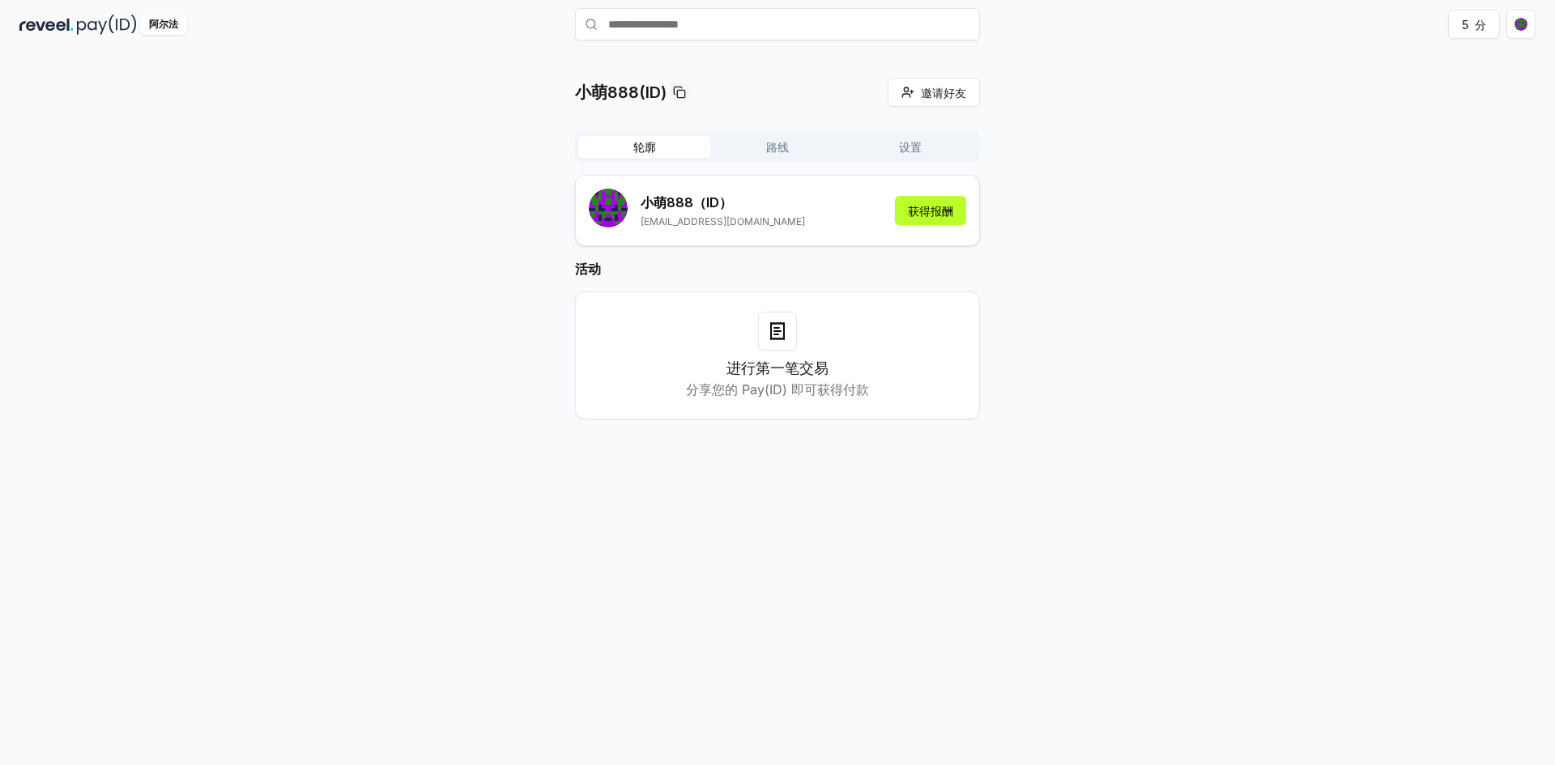
scroll to position [0, 0]
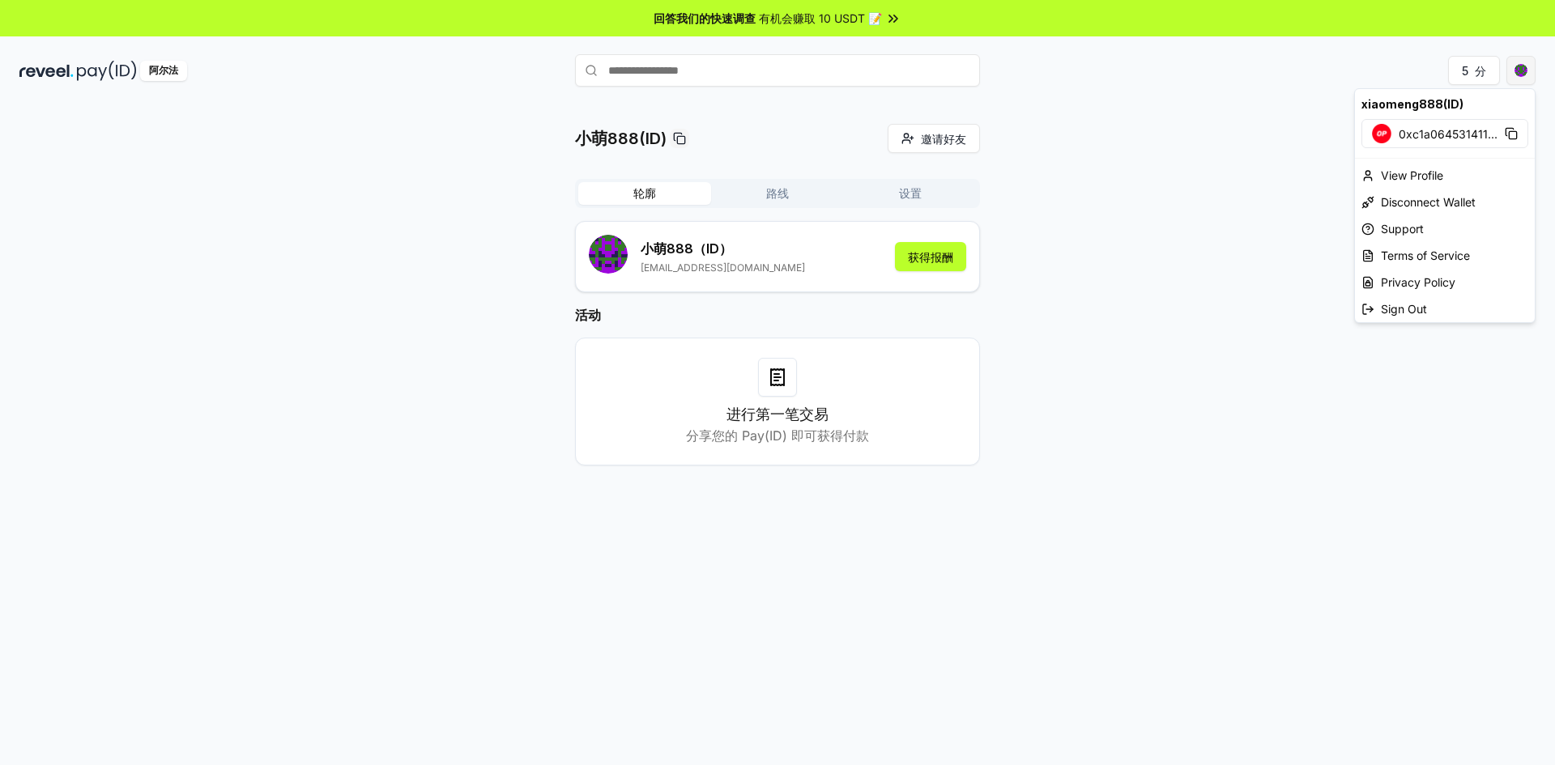
click at [1514, 74] on html "回答我们的快速调查 有机会赚取 10 USDT 📝 阿尔法 5 分 小萌888(ID) 邀请好友 邀请 轮廓 路线 设置 小萌888 （ID） 7798543…" at bounding box center [777, 382] width 1555 height 765
click at [618, 255] on html "回答我们的快速调查 有机会赚取 10 USDT 📝 阿尔法 5 分 小萌888(ID) 邀请好友 邀请 轮廓 路线 设置 小萌888 （ID） 7798543…" at bounding box center [777, 382] width 1555 height 765
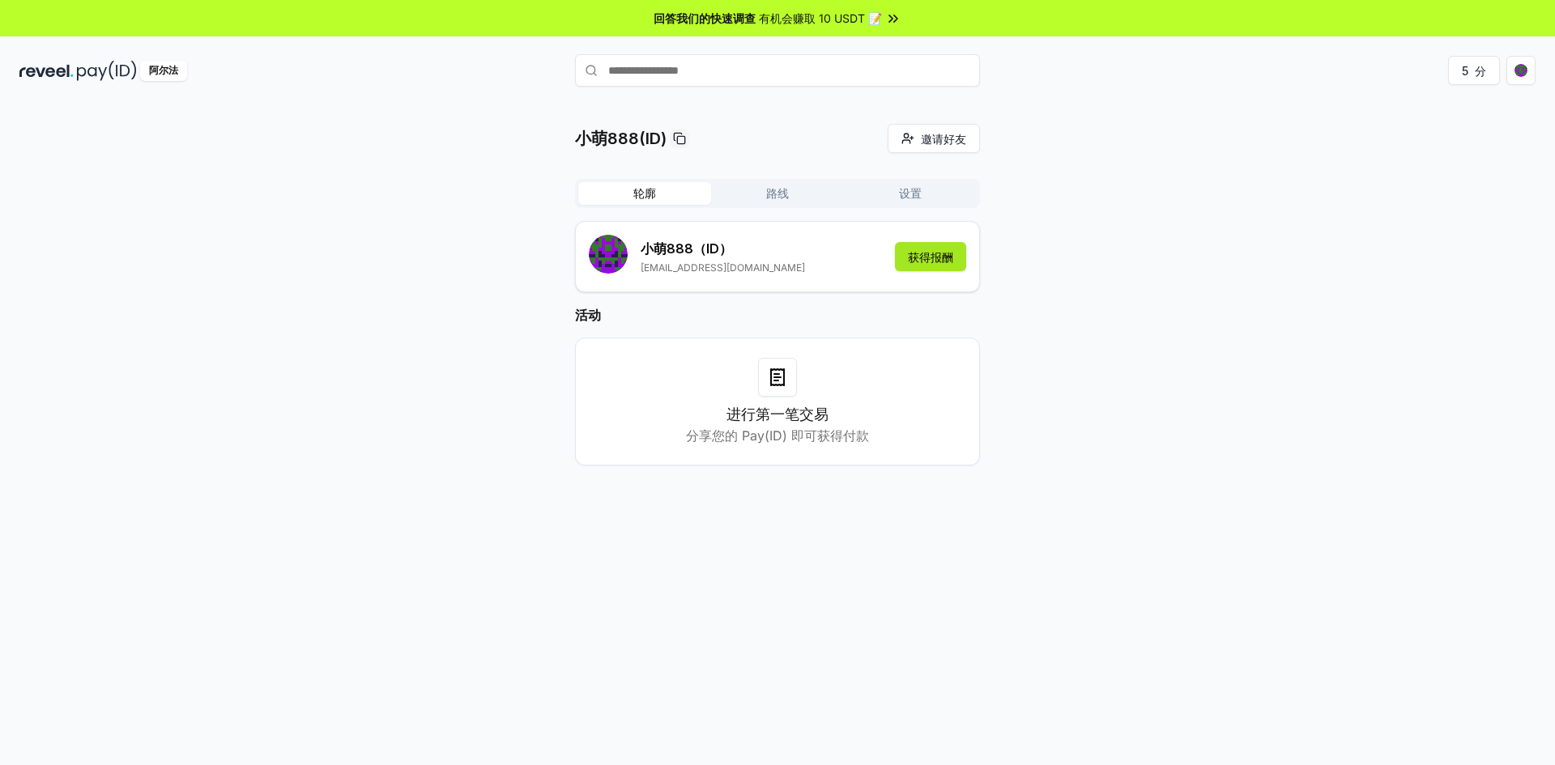
click at [950, 261] on font "获得报酬" at bounding box center [930, 257] width 45 height 14
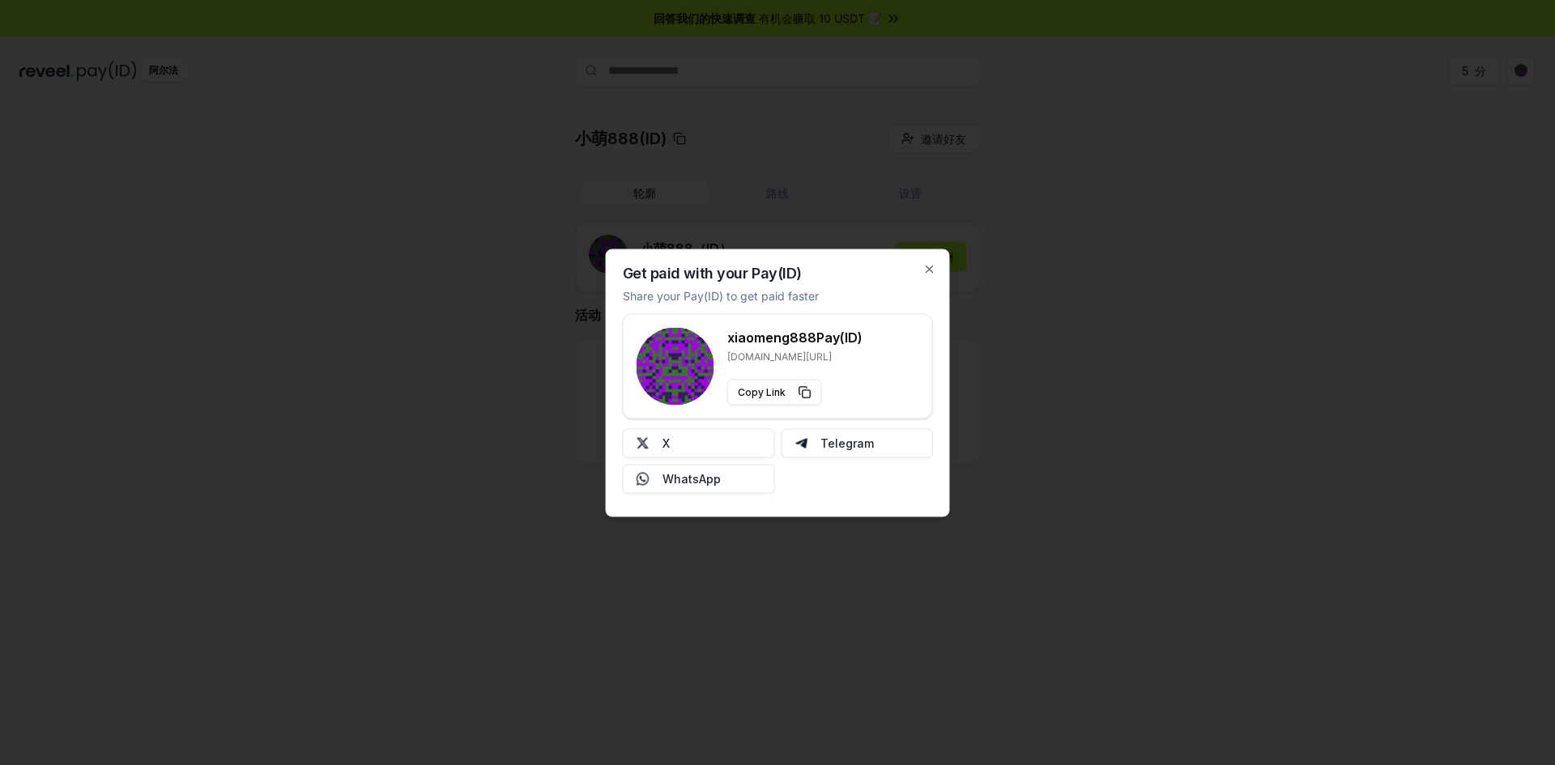
click at [682, 352] on rect at bounding box center [683, 351] width 3 height 3
click at [935, 262] on icon "button" at bounding box center [929, 268] width 13 height 13
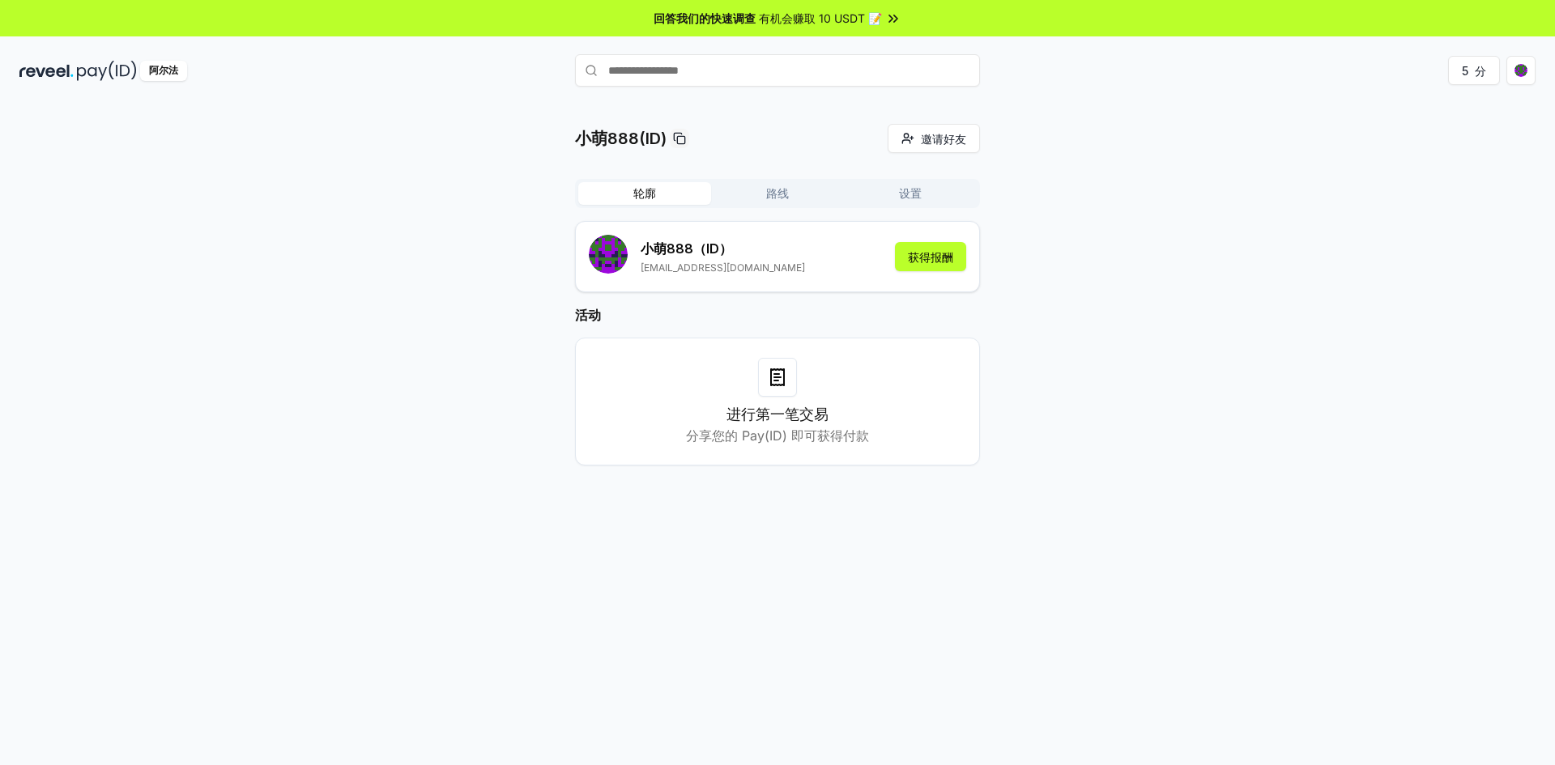
click at [163, 73] on font "阿尔法" at bounding box center [163, 70] width 29 height 12
